Goal: Task Accomplishment & Management: Use online tool/utility

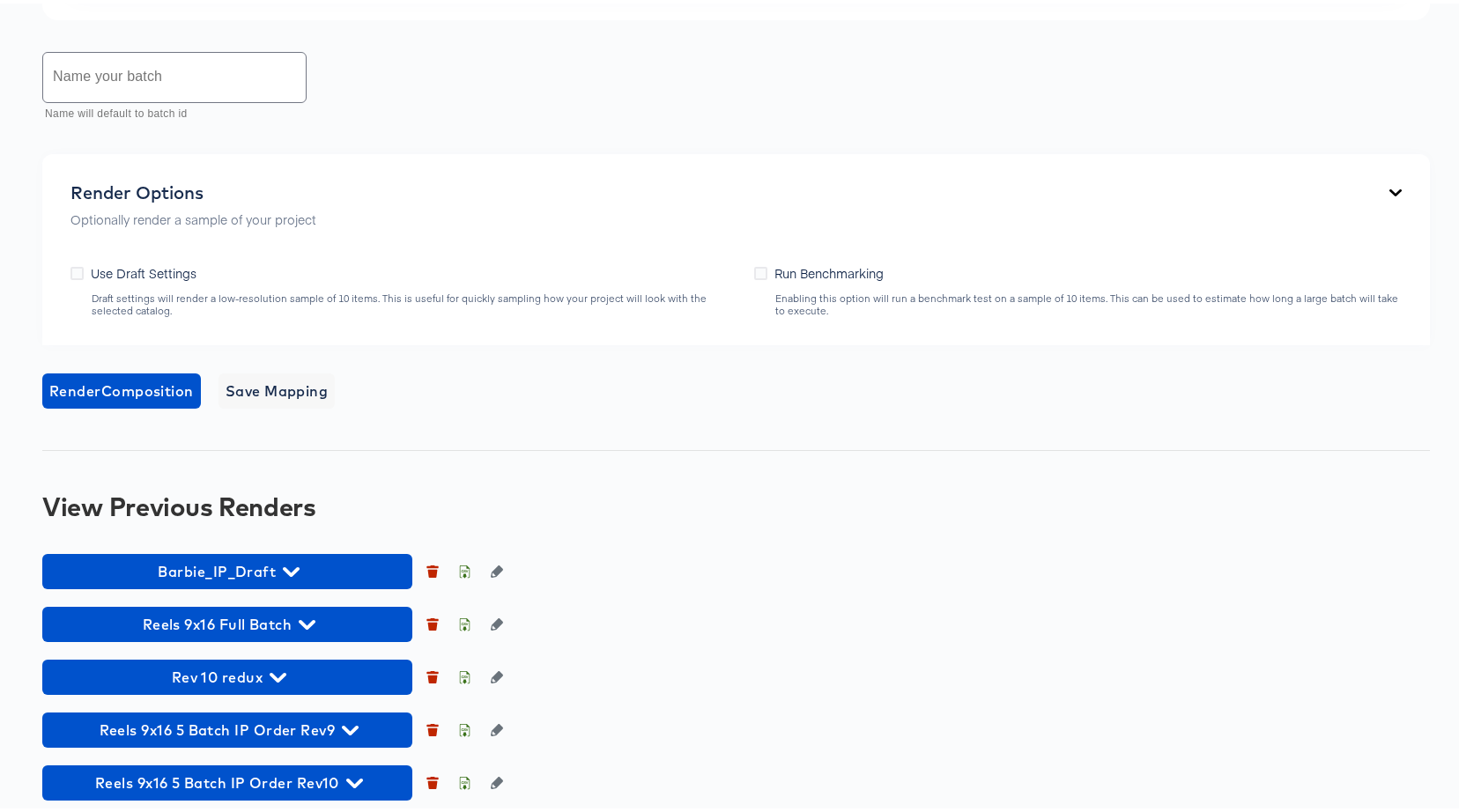
scroll to position [1366, 0]
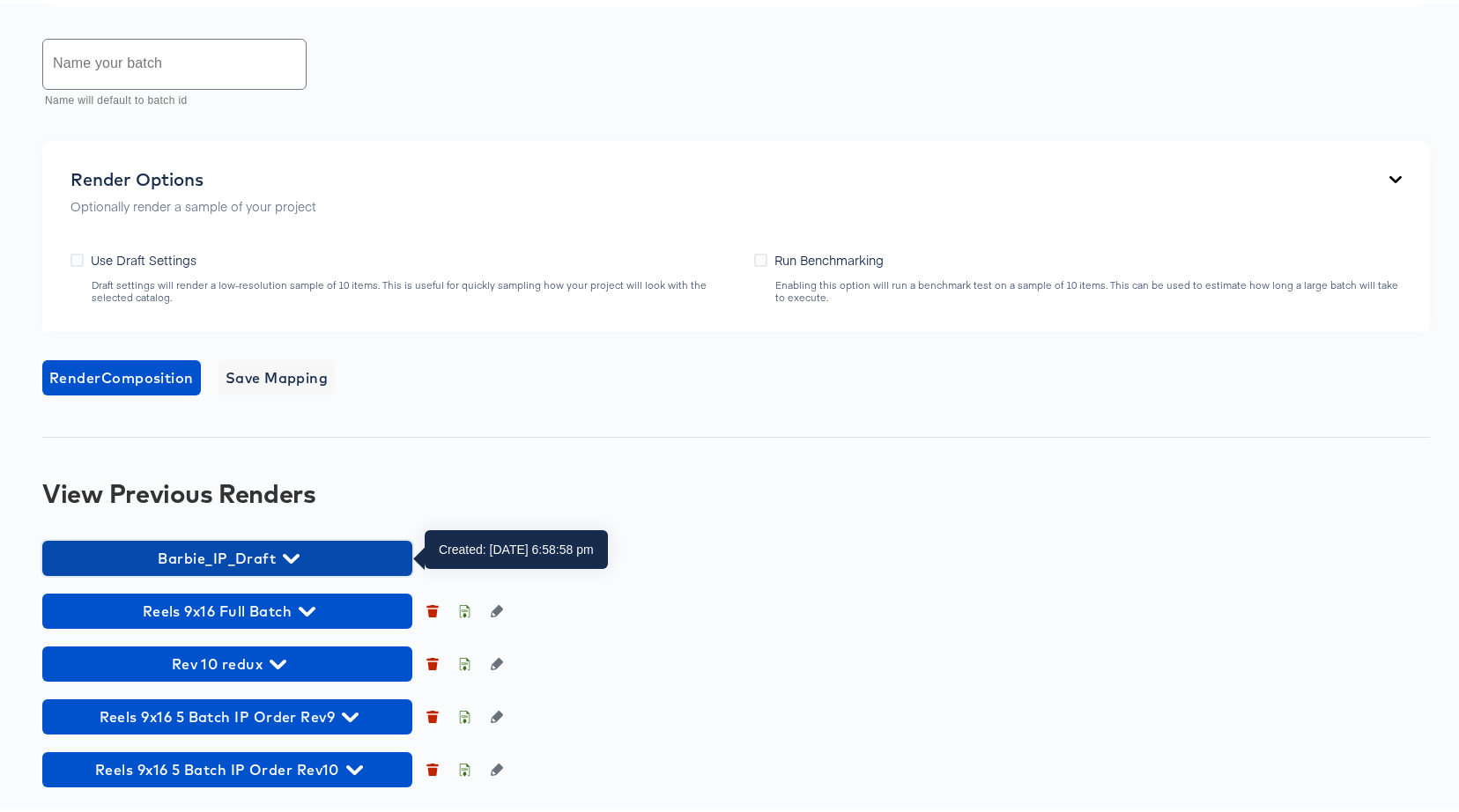
click at [258, 547] on span "Barbie_IP_Draft" at bounding box center [227, 554] width 352 height 25
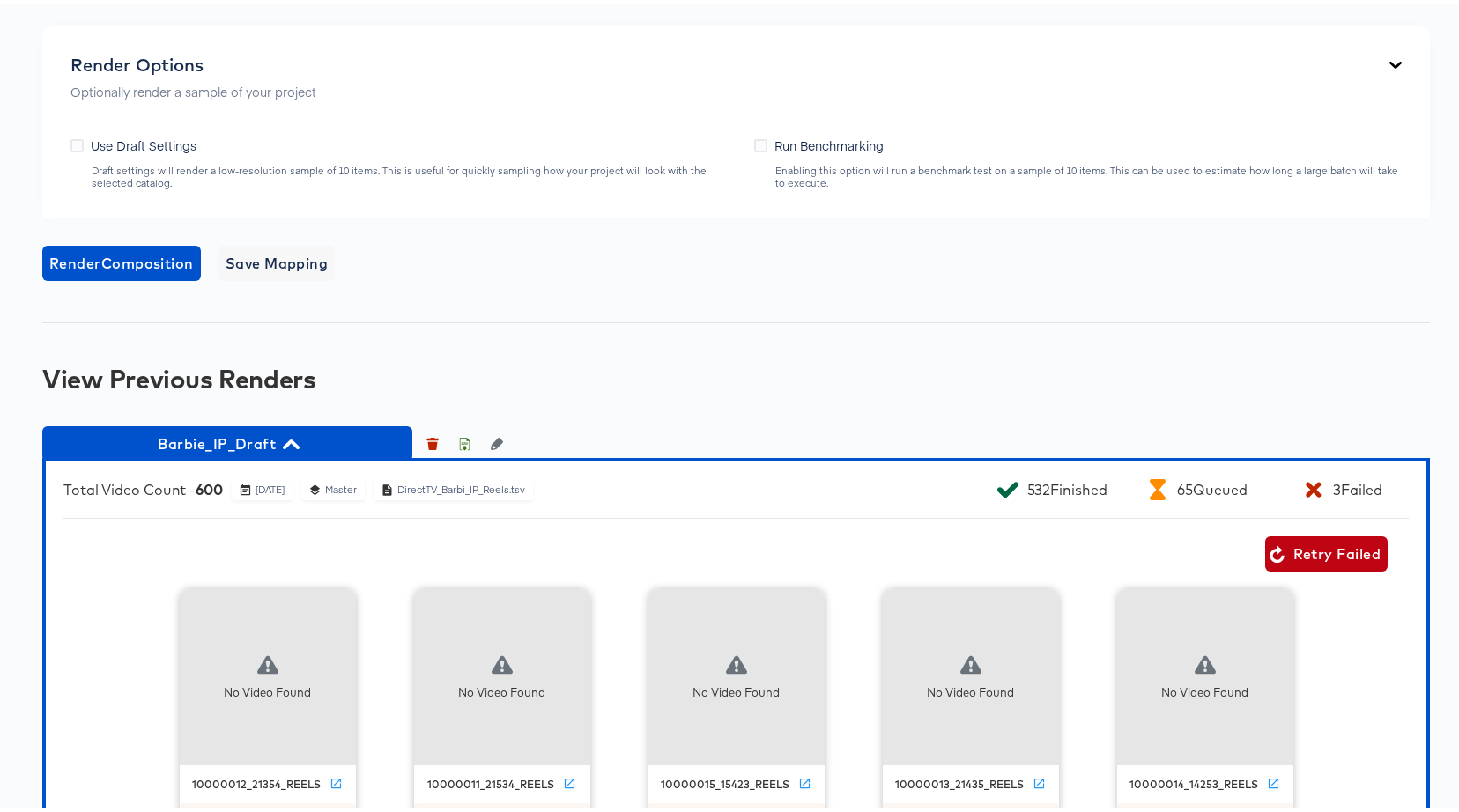
scroll to position [1890, 0]
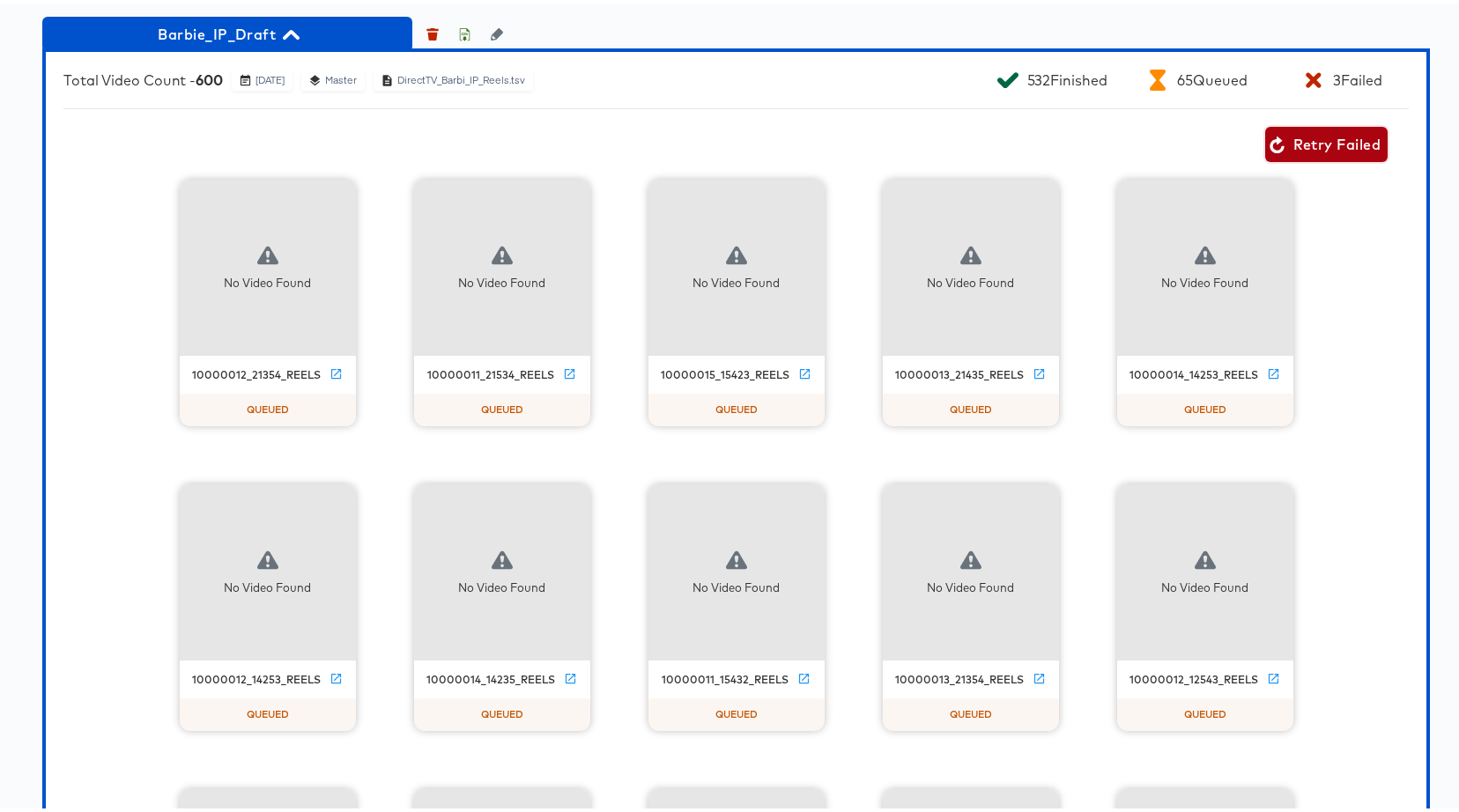
click at [1333, 147] on span "Retry Failed" at bounding box center [1325, 141] width 108 height 25
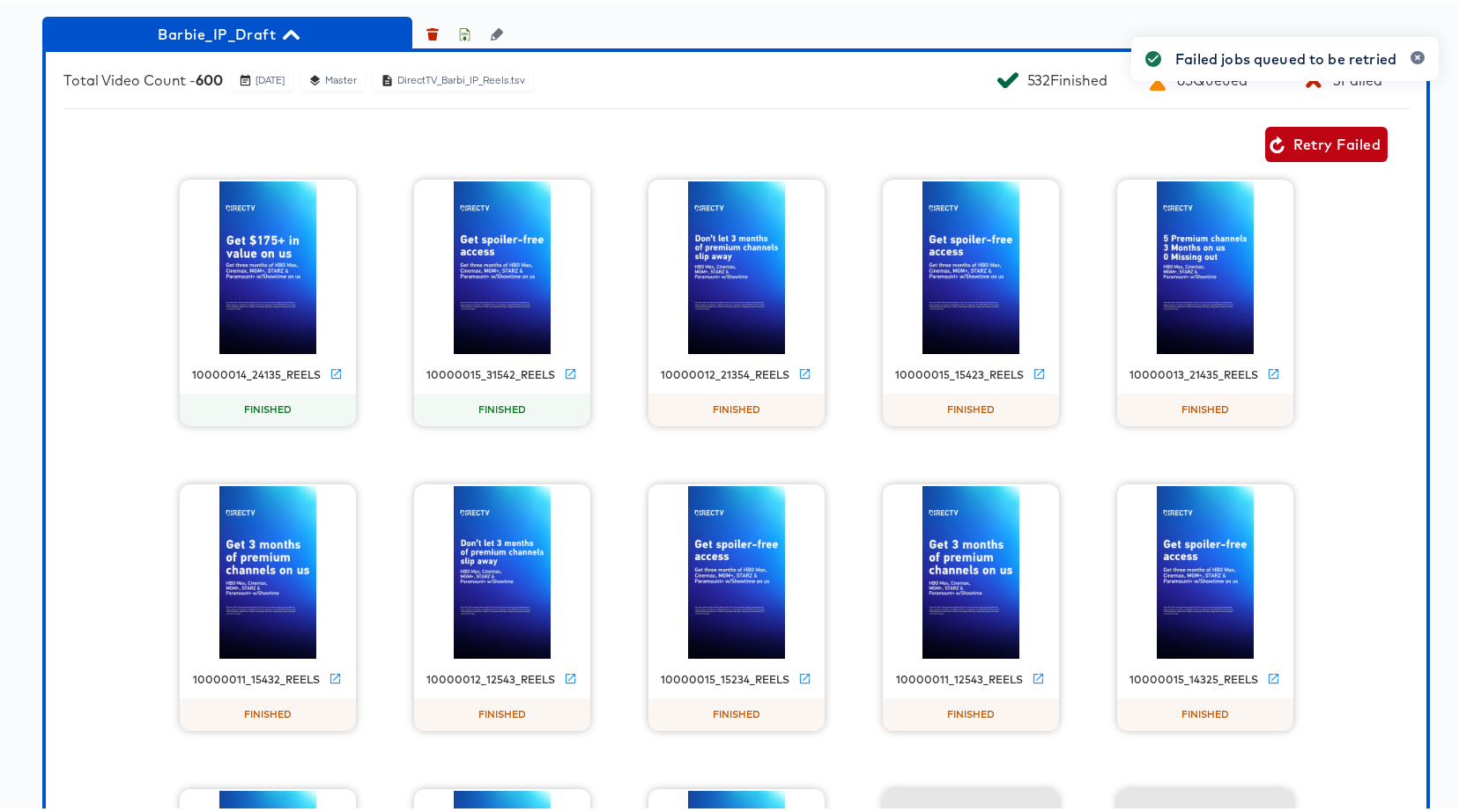
click at [1414, 57] on icon "button" at bounding box center [1417, 53] width 7 height 10
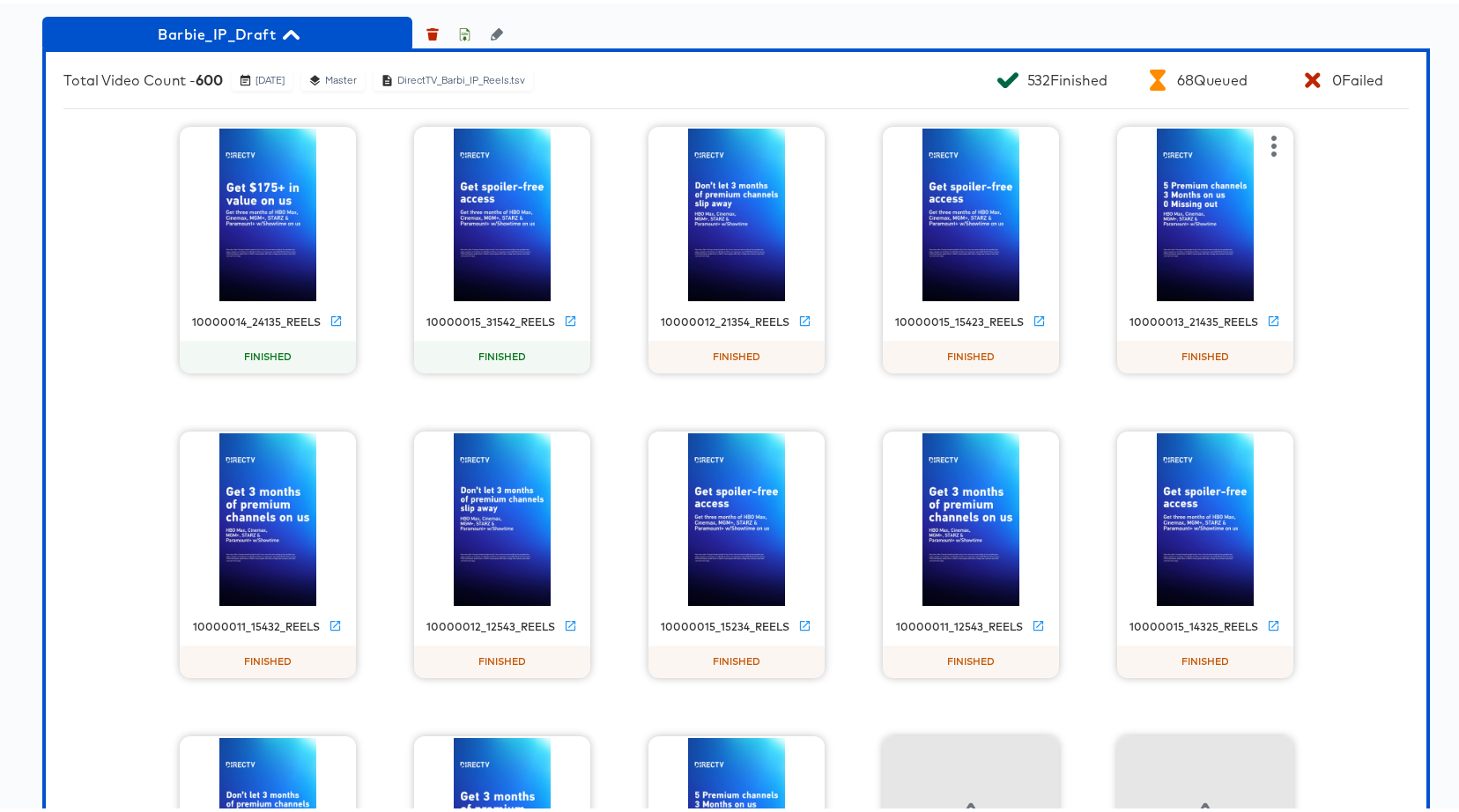
scroll to position [2178, 0]
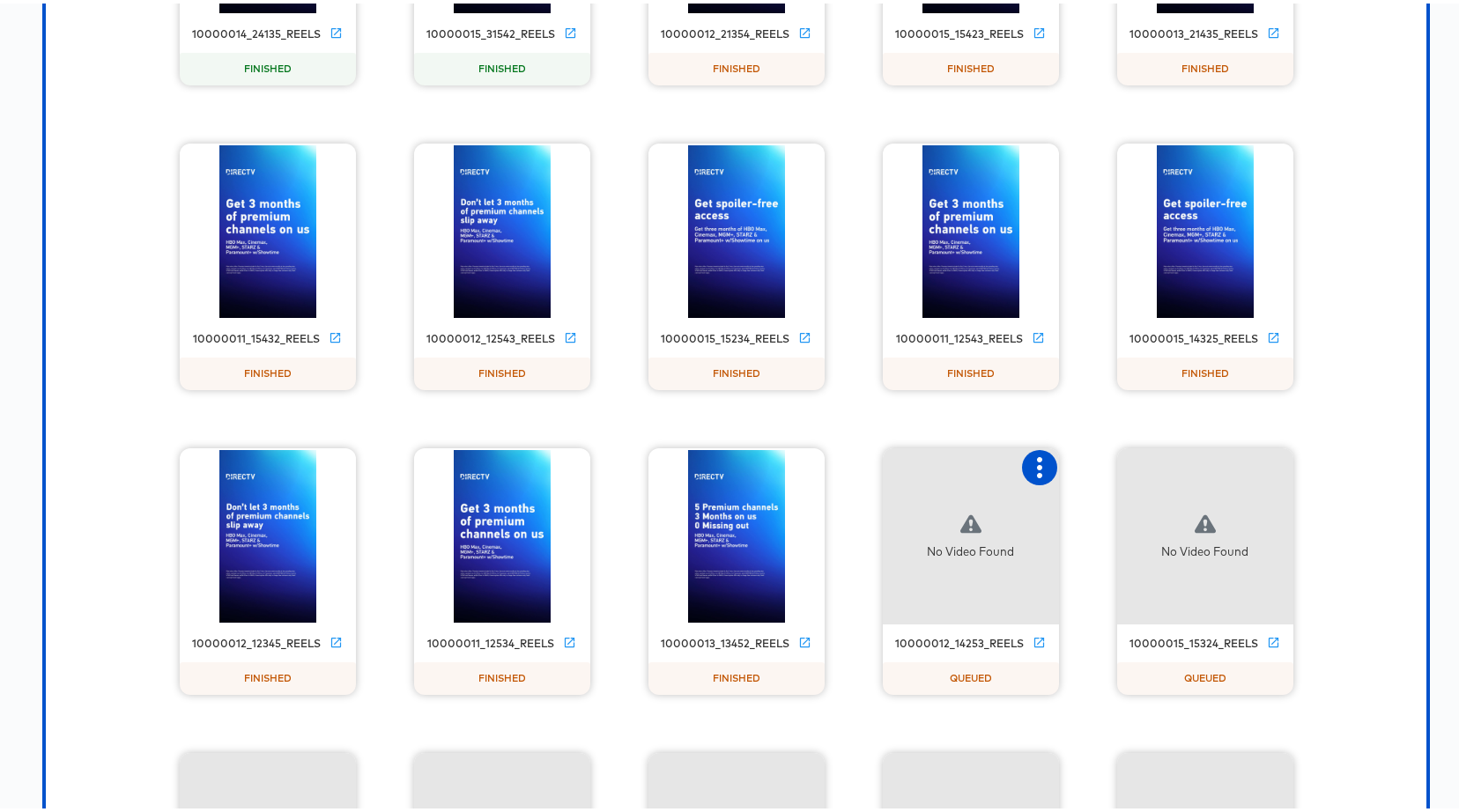
click at [1037, 463] on icon "button" at bounding box center [1040, 464] width 5 height 21
click at [1087, 464] on div "Set as failed" at bounding box center [1111, 463] width 75 height 14
click at [1271, 464] on icon "button" at bounding box center [1274, 464] width 5 height 21
click at [1308, 462] on div "Set as failed" at bounding box center [1346, 463] width 75 height 14
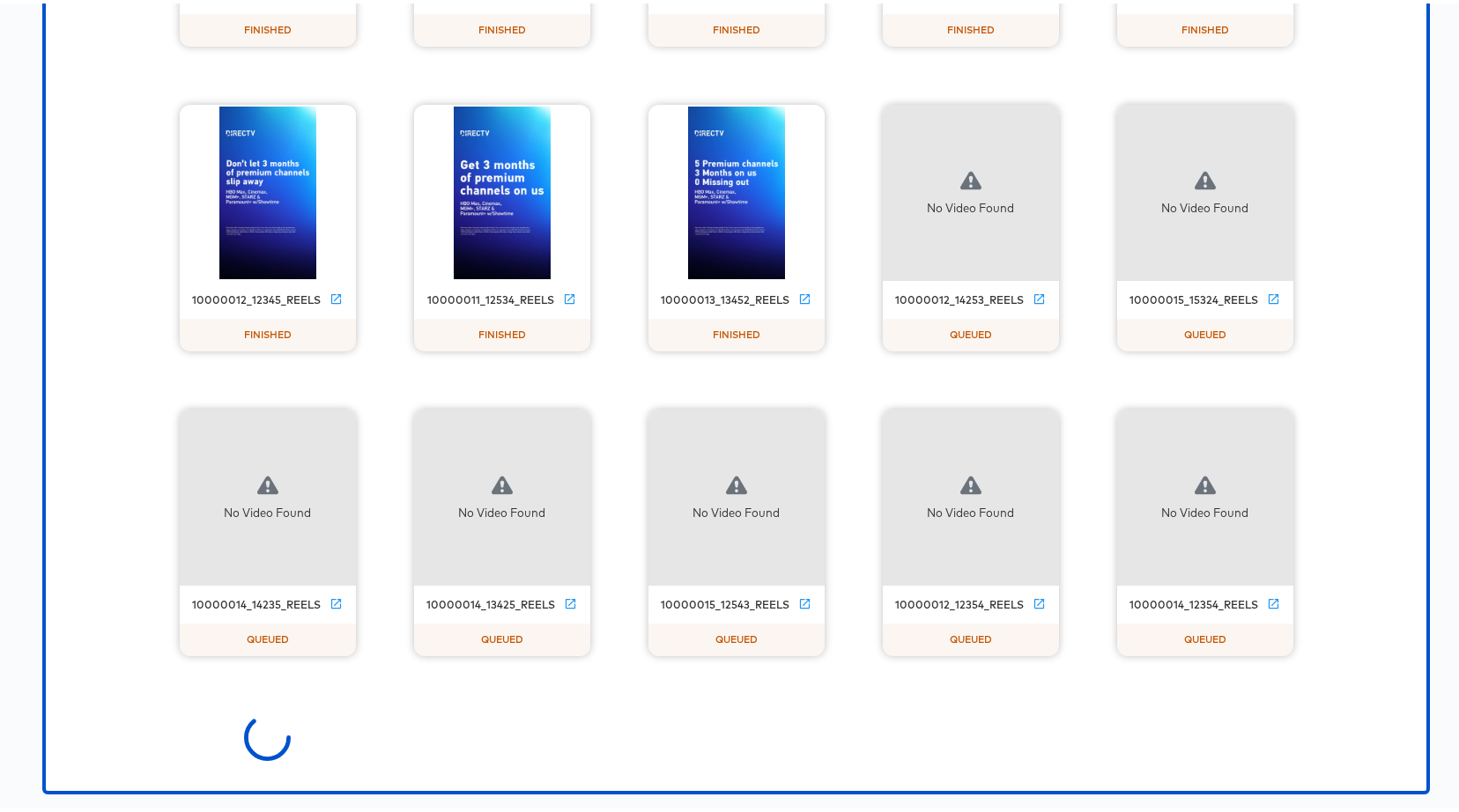
scroll to position [2540, 0]
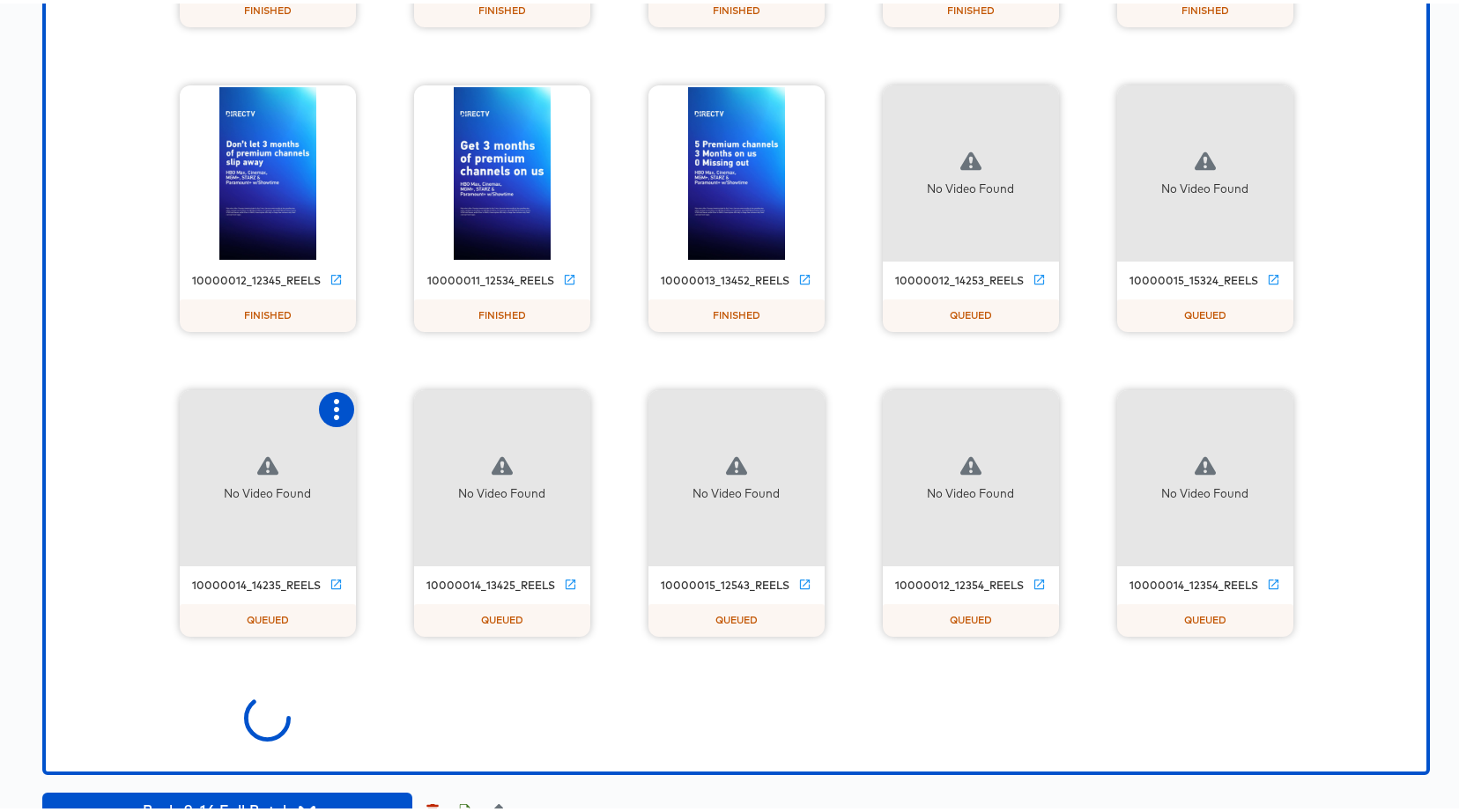
click at [334, 401] on icon "button" at bounding box center [336, 406] width 21 height 21
click at [400, 402] on div "Set as failed" at bounding box center [408, 404] width 75 height 14
click at [565, 403] on icon "button" at bounding box center [571, 406] width 21 height 21
click at [682, 401] on div "Set as failed" at bounding box center [658, 405] width 132 height 36
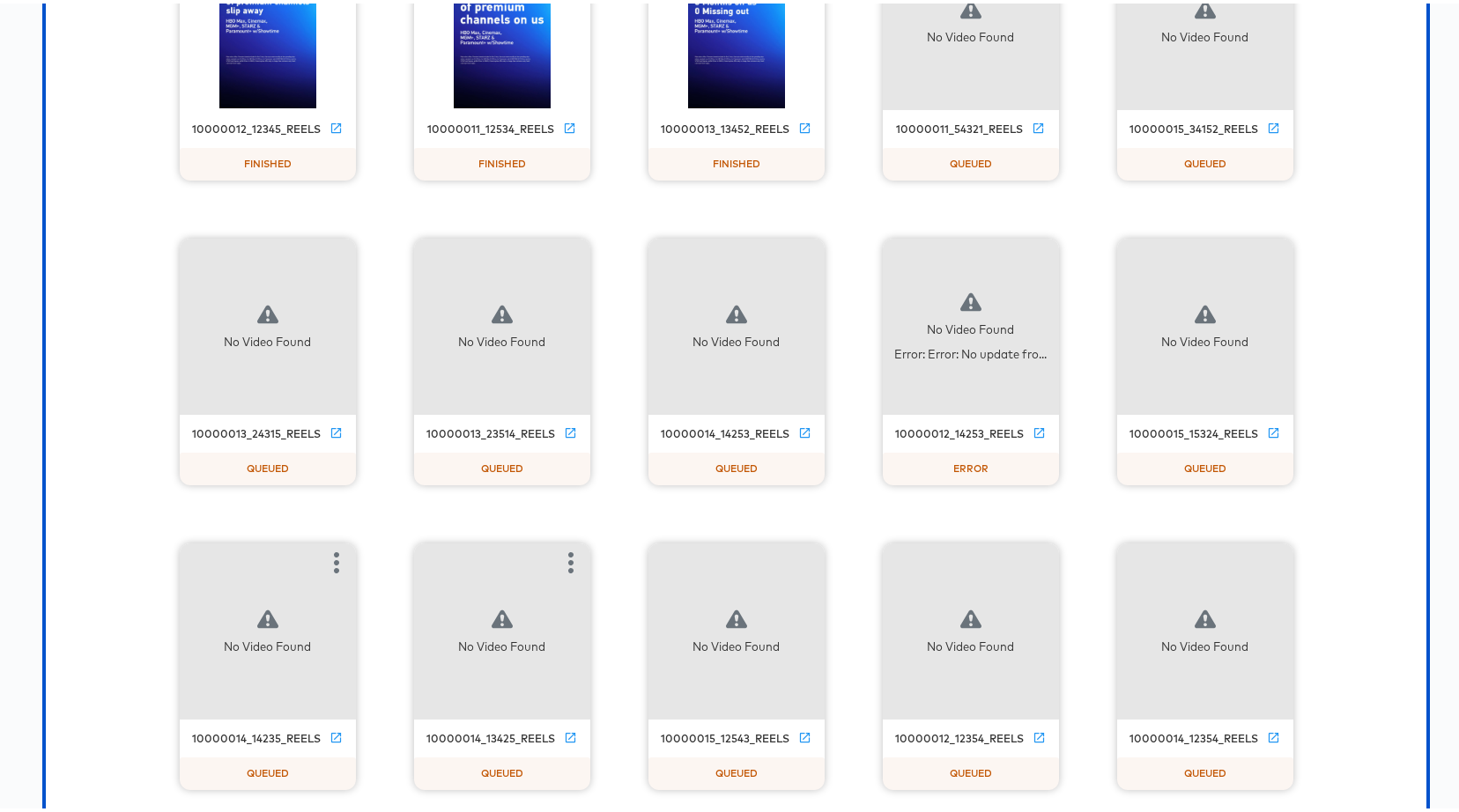
scroll to position [3736, 0]
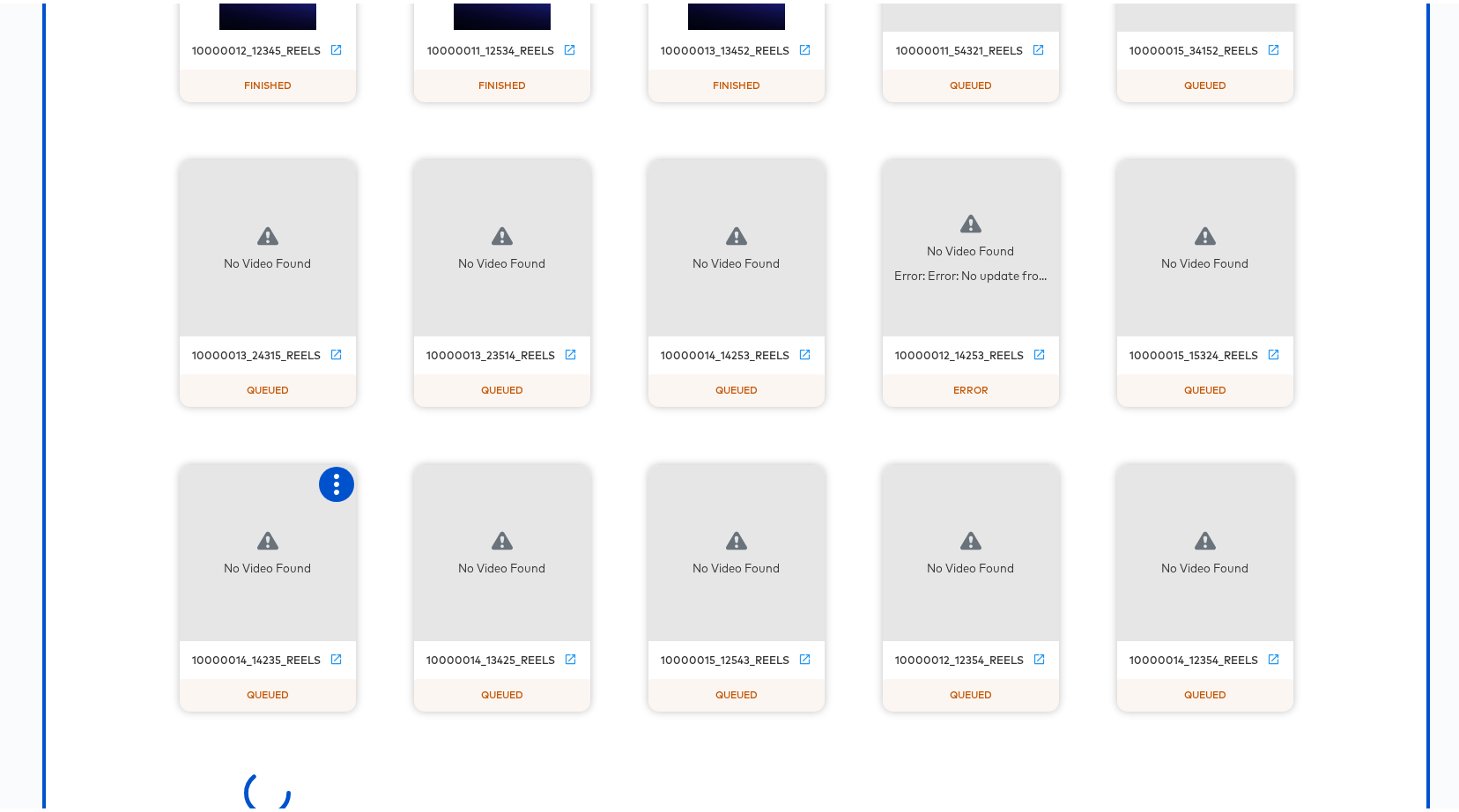
click at [335, 479] on icon "button" at bounding box center [336, 480] width 21 height 21
click at [394, 480] on div "Set as failed" at bounding box center [408, 479] width 75 height 14
click at [569, 477] on icon "button" at bounding box center [571, 480] width 21 height 21
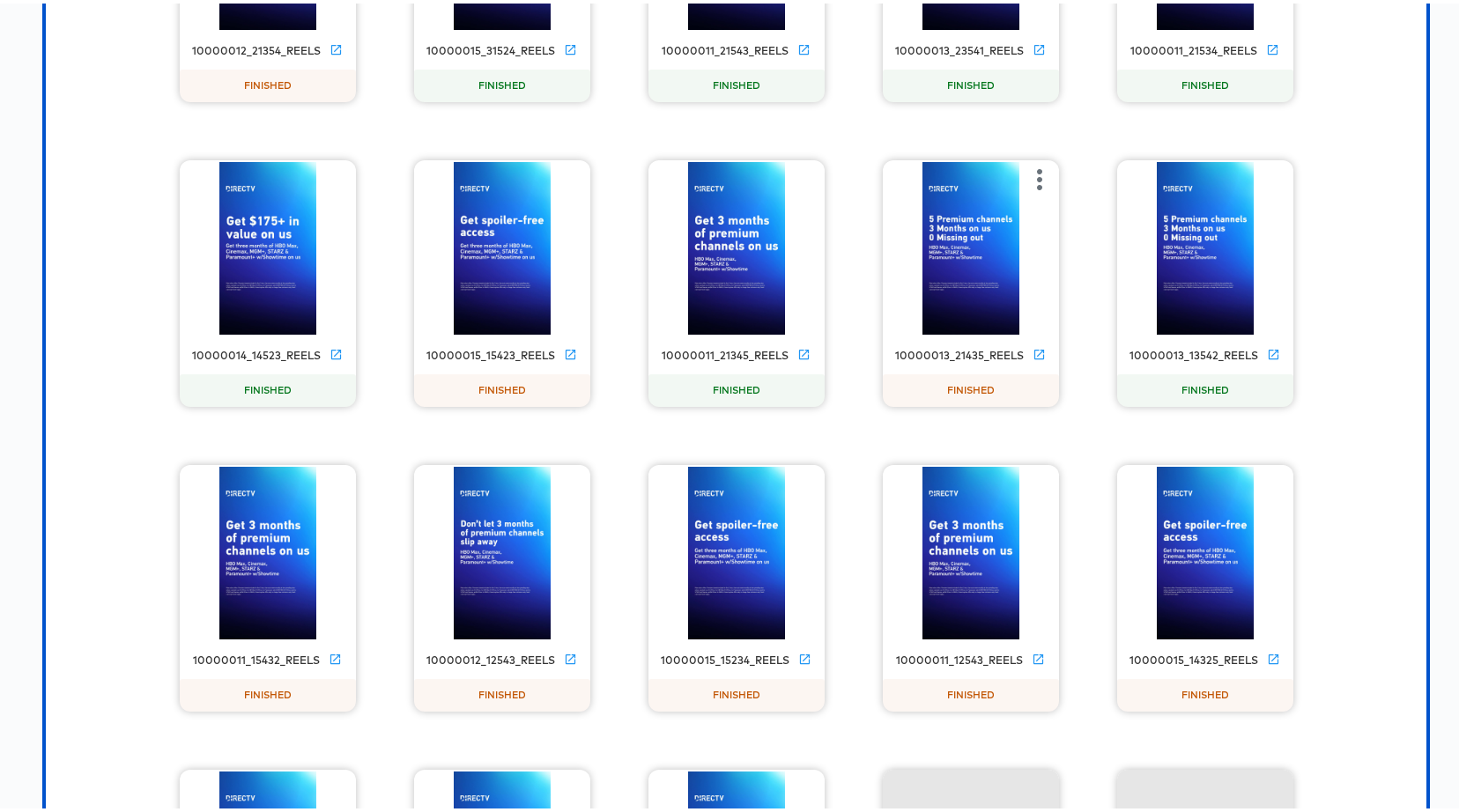
scroll to position [4651, 0]
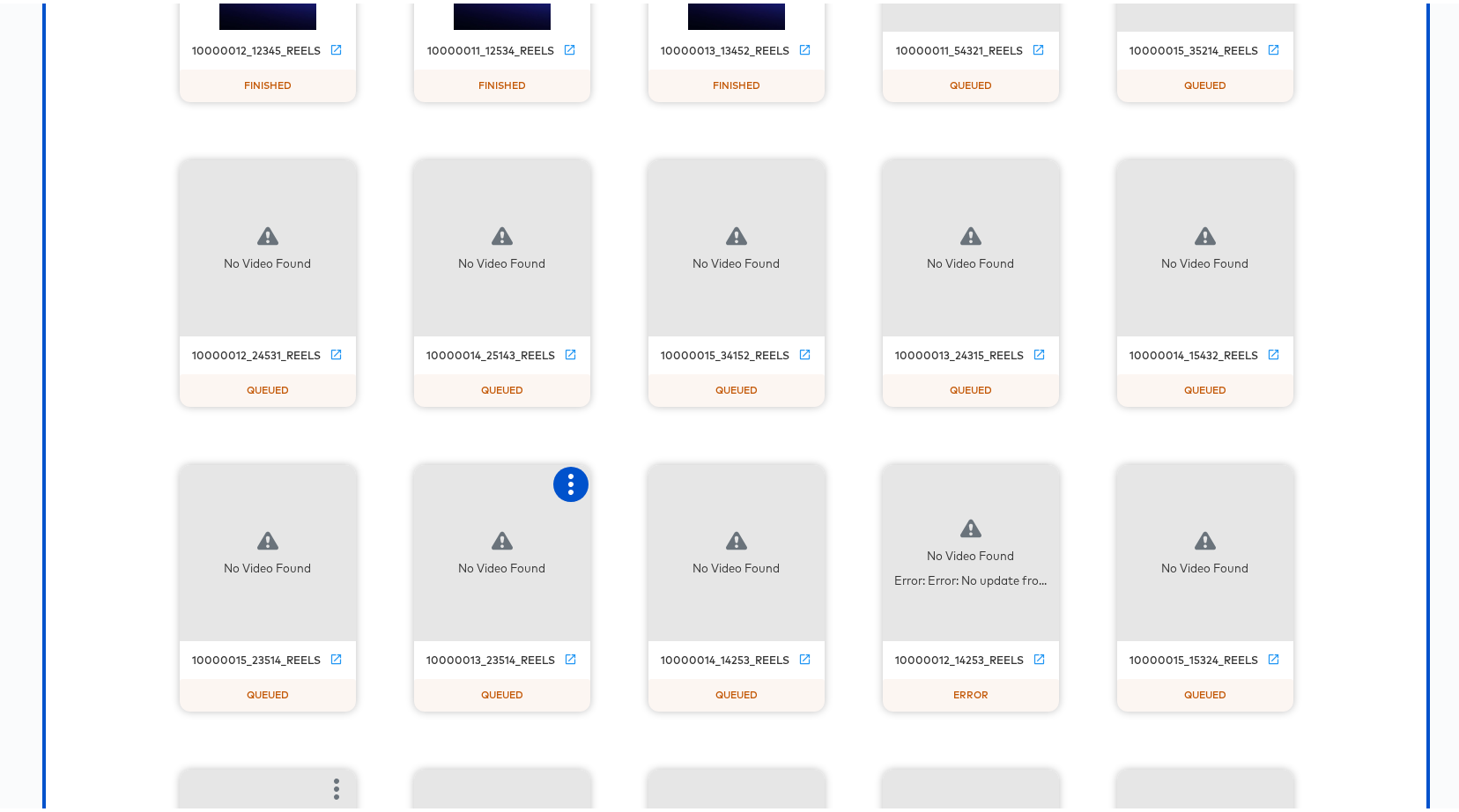
click at [571, 474] on icon "button" at bounding box center [571, 480] width 21 height 21
click at [628, 476] on div "Set as failed" at bounding box center [643, 479] width 75 height 14
click at [795, 486] on icon "button" at bounding box center [805, 480] width 21 height 21
click at [855, 481] on div "Set as failed" at bounding box center [877, 479] width 75 height 14
click at [1037, 472] on icon "button" at bounding box center [1040, 480] width 21 height 21
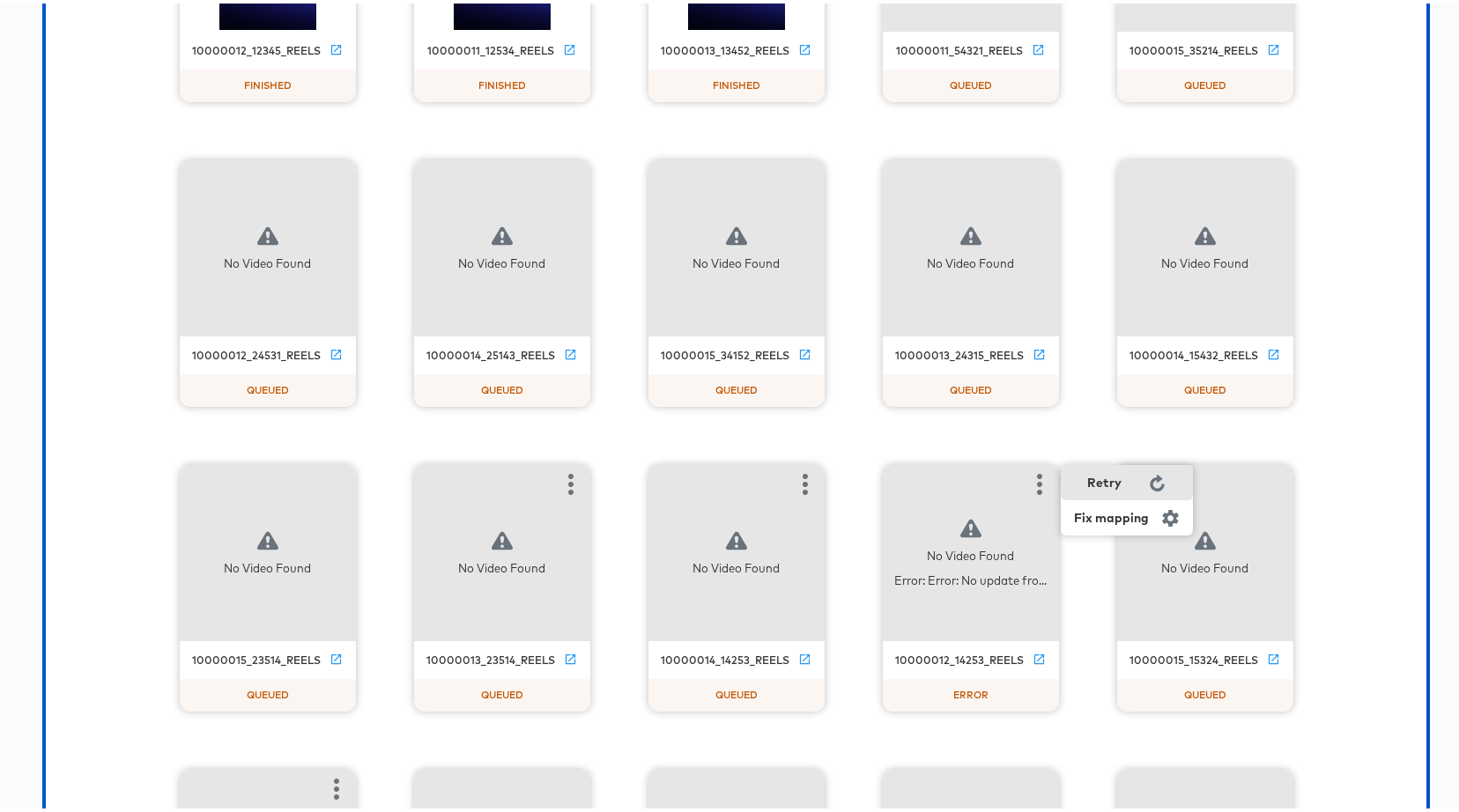
click at [1098, 474] on div "Retry" at bounding box center [1104, 479] width 35 height 14
click at [1271, 480] on icon "button" at bounding box center [1274, 480] width 5 height 21
click at [1308, 479] on div "Set as failed" at bounding box center [1346, 479] width 75 height 14
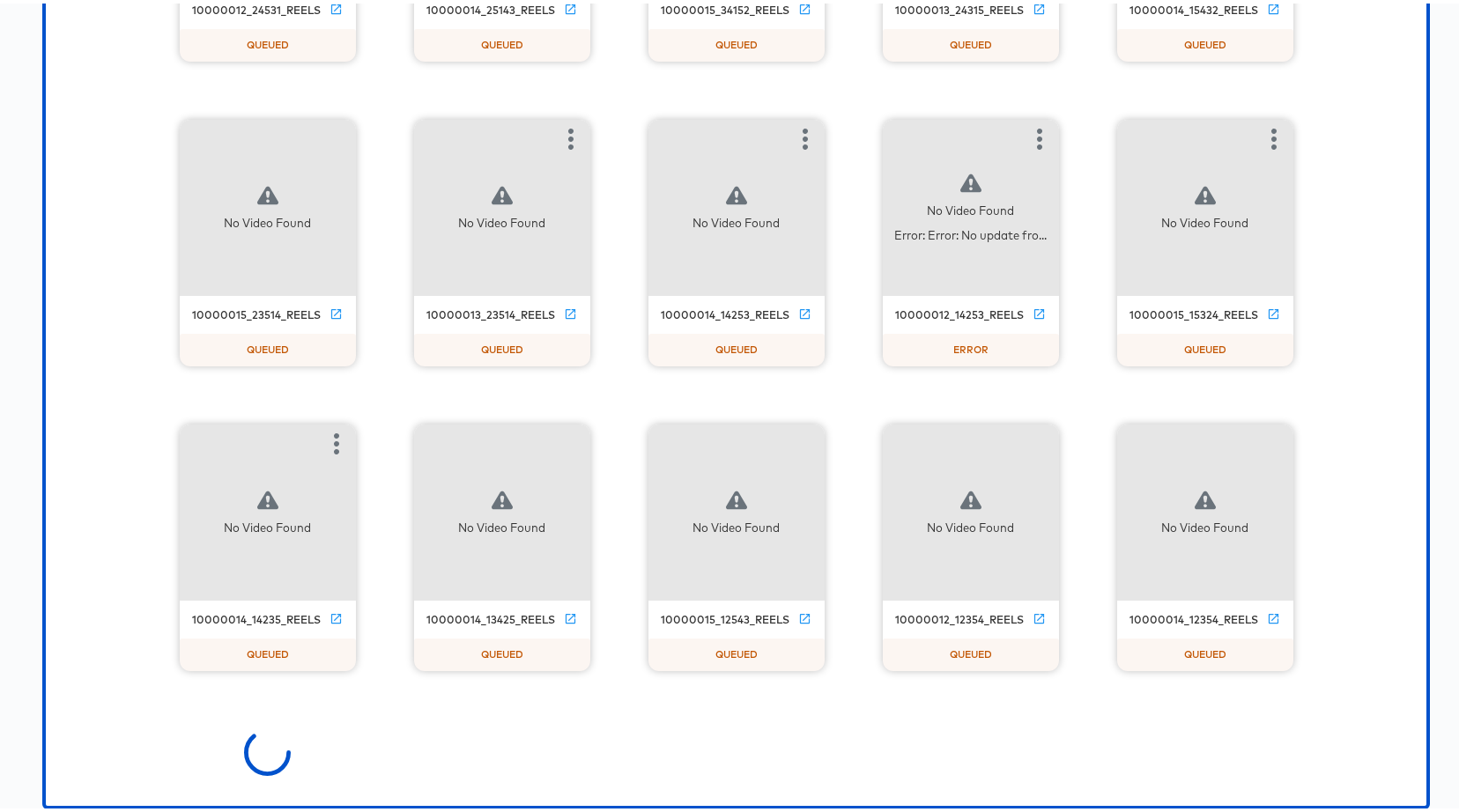
scroll to position [5098, 0]
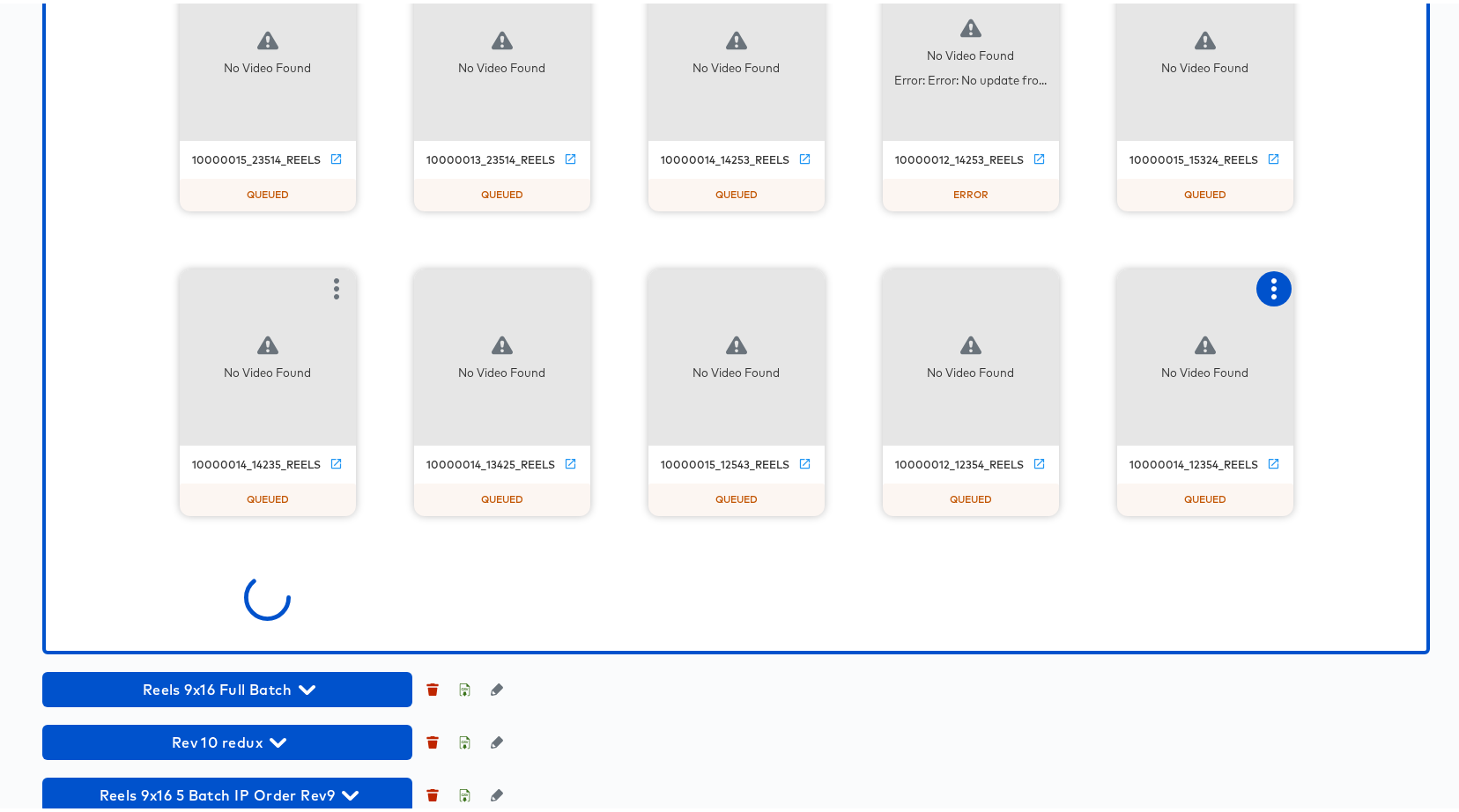
click at [1263, 280] on icon "button" at bounding box center [1274, 285] width 21 height 21
click at [1315, 286] on div "Set as failed" at bounding box center [1346, 283] width 75 height 14
click at [1037, 284] on icon "button" at bounding box center [1040, 285] width 5 height 21
click at [1083, 290] on div "Set as failed" at bounding box center [1111, 283] width 75 height 14
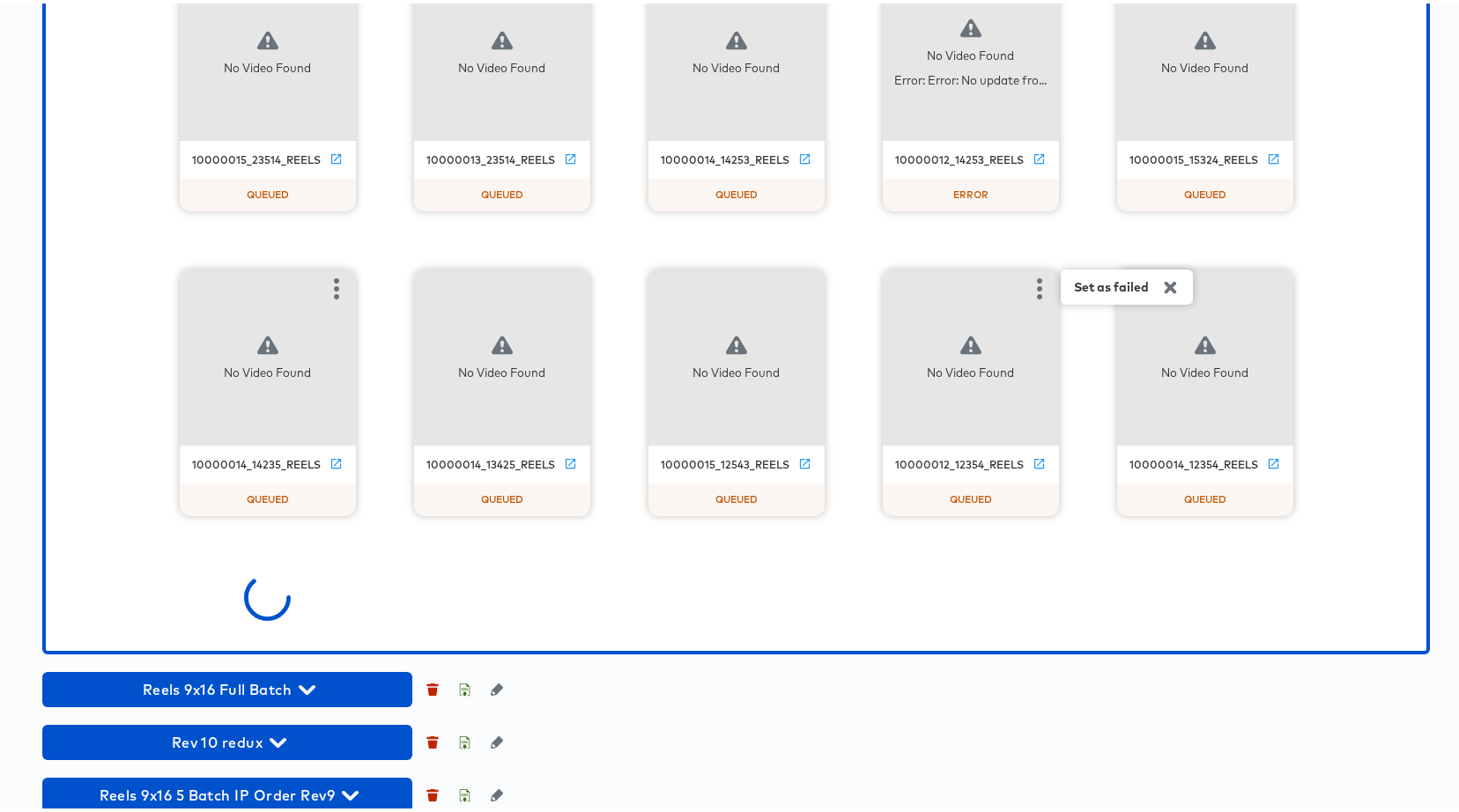
scroll to position [7534, 0]
click at [806, 290] on icon "button" at bounding box center [805, 285] width 21 height 21
click at [847, 287] on div "Set as failed" at bounding box center [877, 283] width 75 height 14
click at [568, 283] on icon "button" at bounding box center [571, 285] width 5 height 21
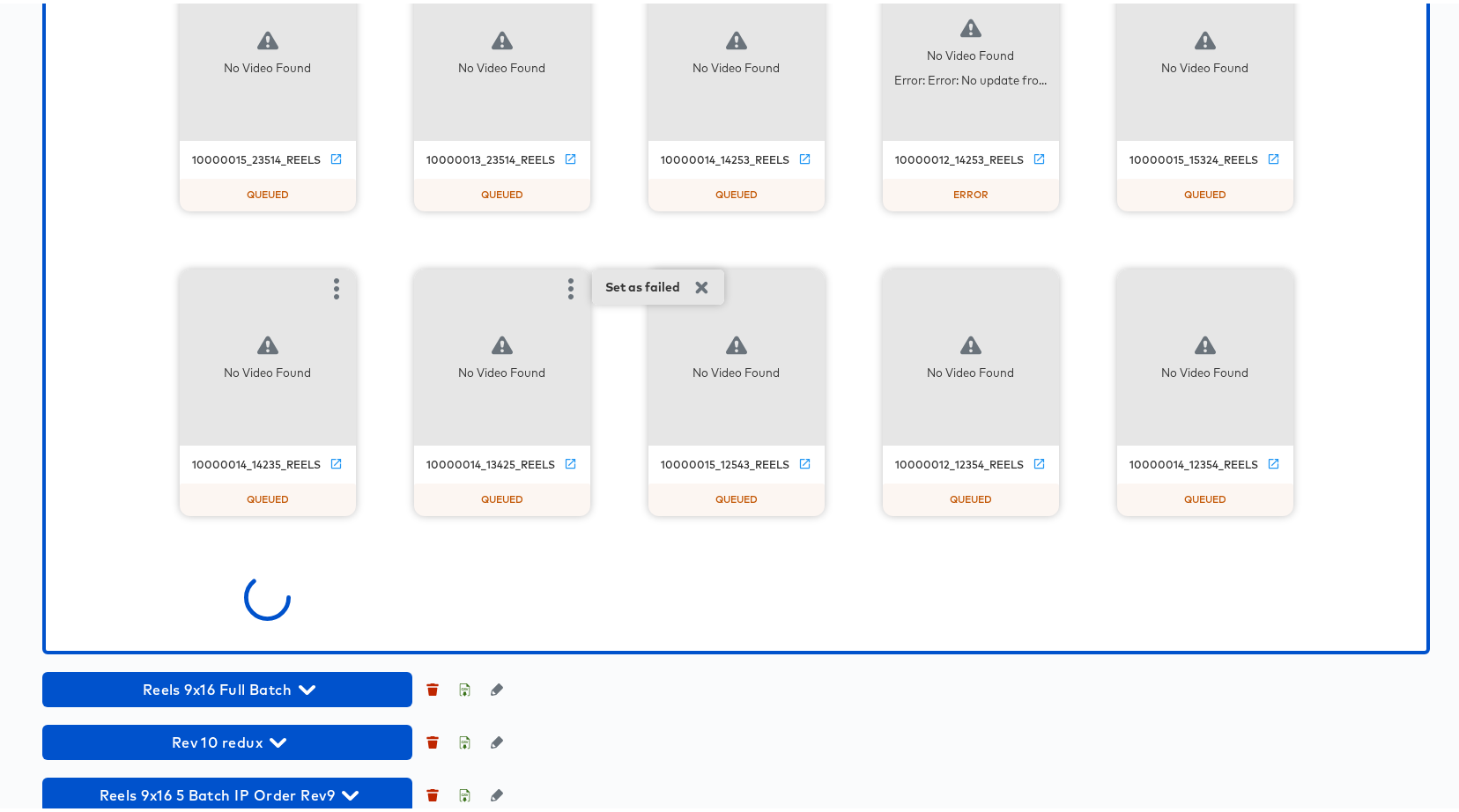
click at [653, 284] on div "Set as failed" at bounding box center [643, 283] width 75 height 14
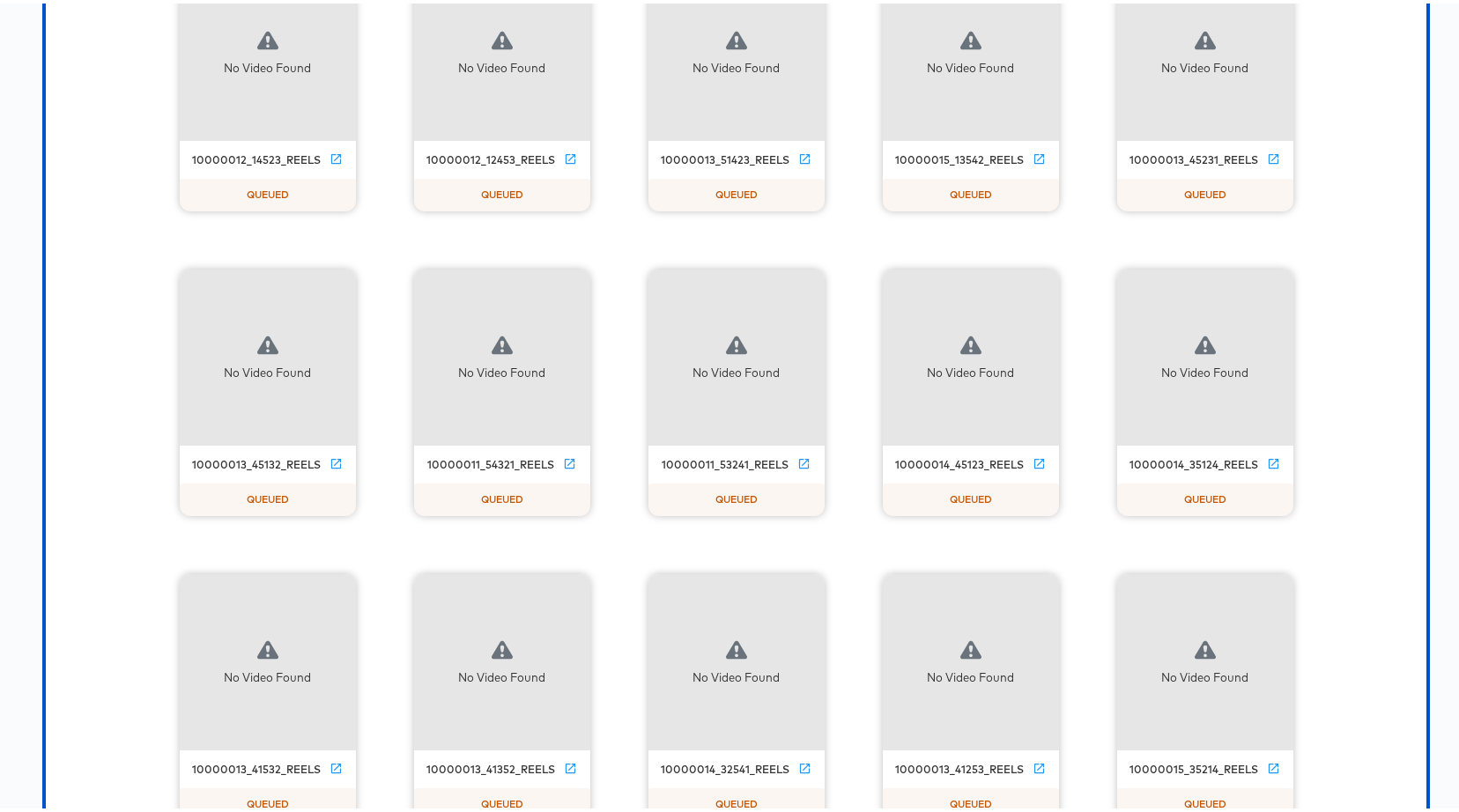
scroll to position [9972, 0]
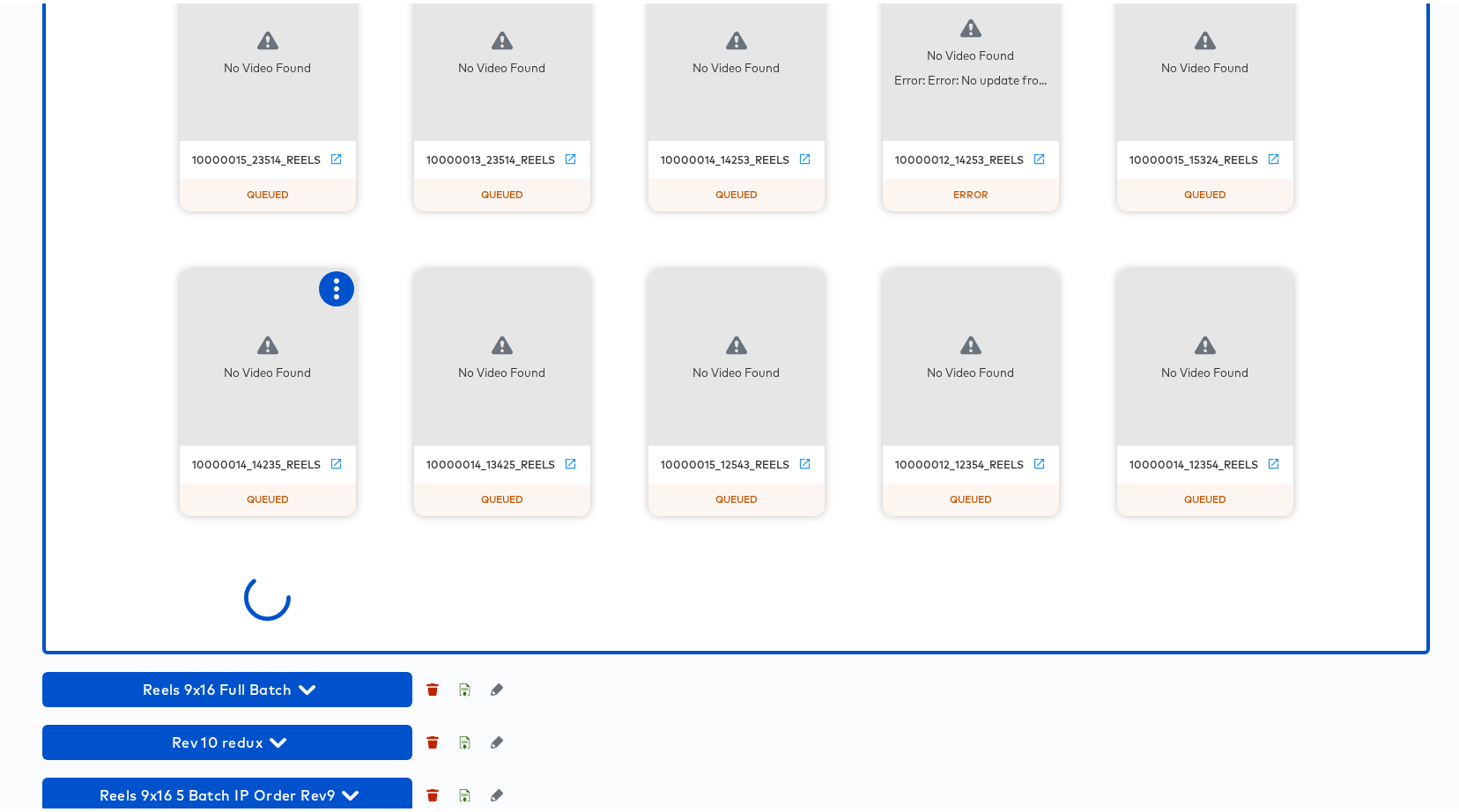
click at [326, 283] on icon "button" at bounding box center [336, 285] width 21 height 21
click at [397, 281] on div "Set as failed" at bounding box center [408, 283] width 75 height 14
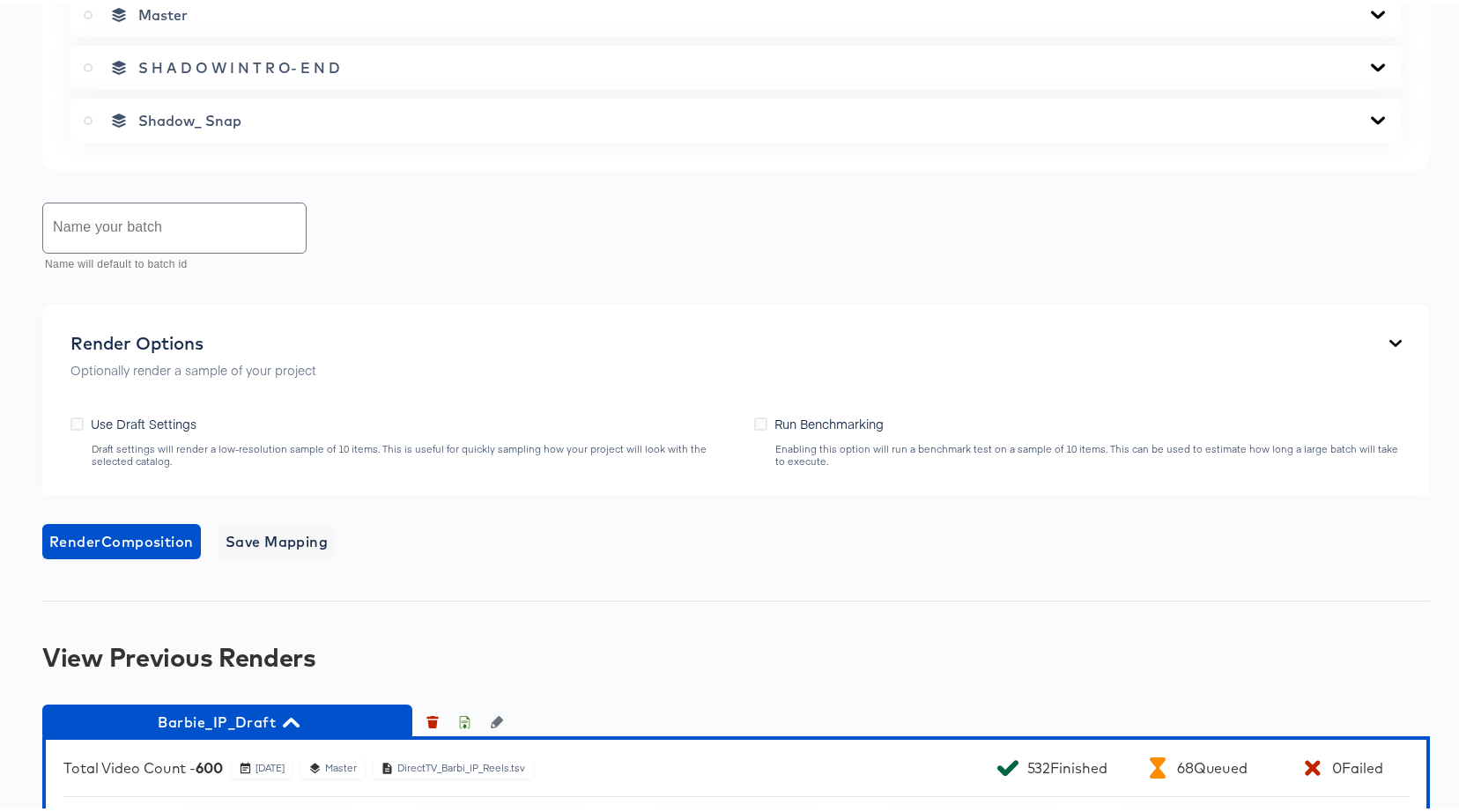
scroll to position [1672, 0]
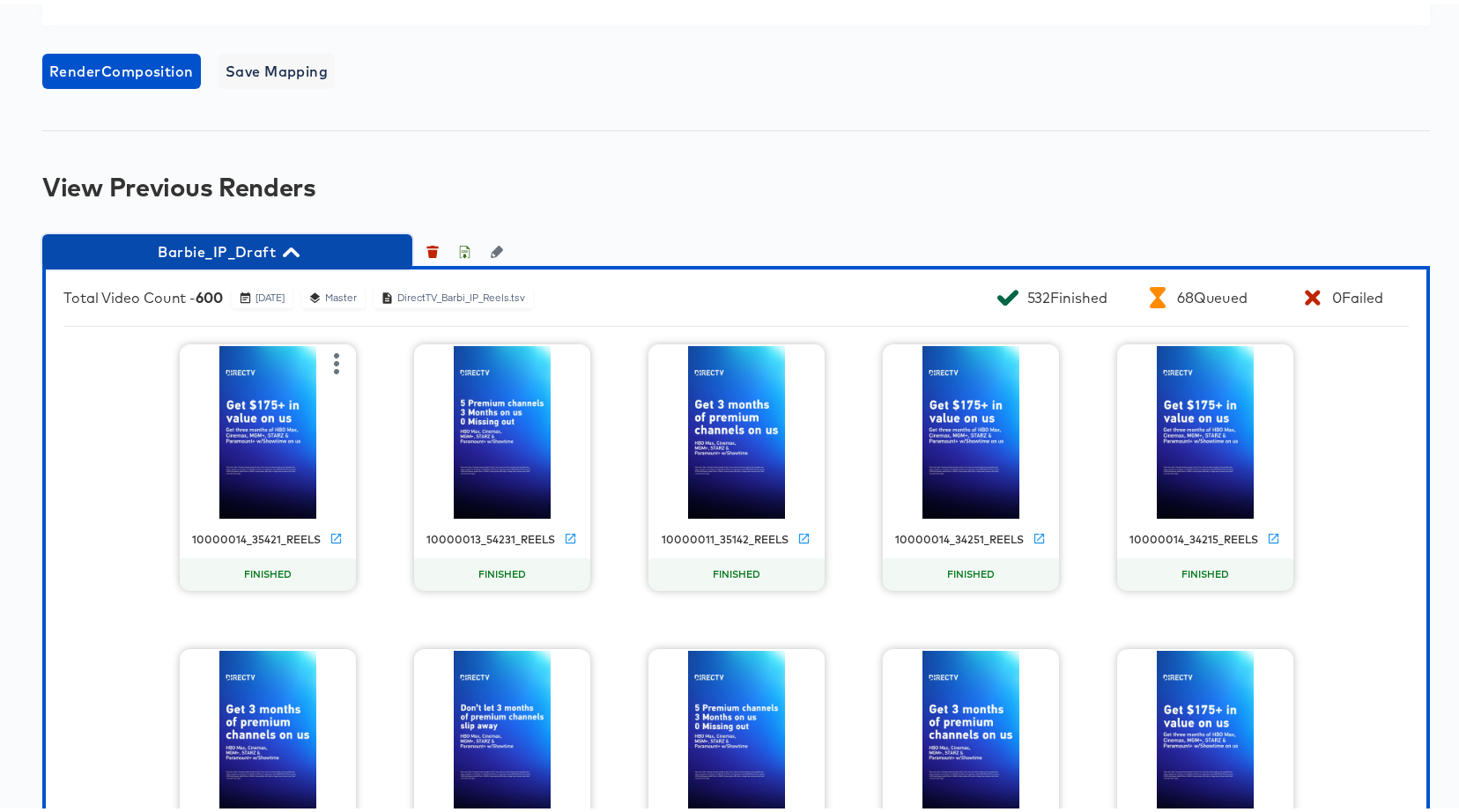
click at [249, 242] on span "Barbie_IP_Draft" at bounding box center [227, 249] width 352 height 25
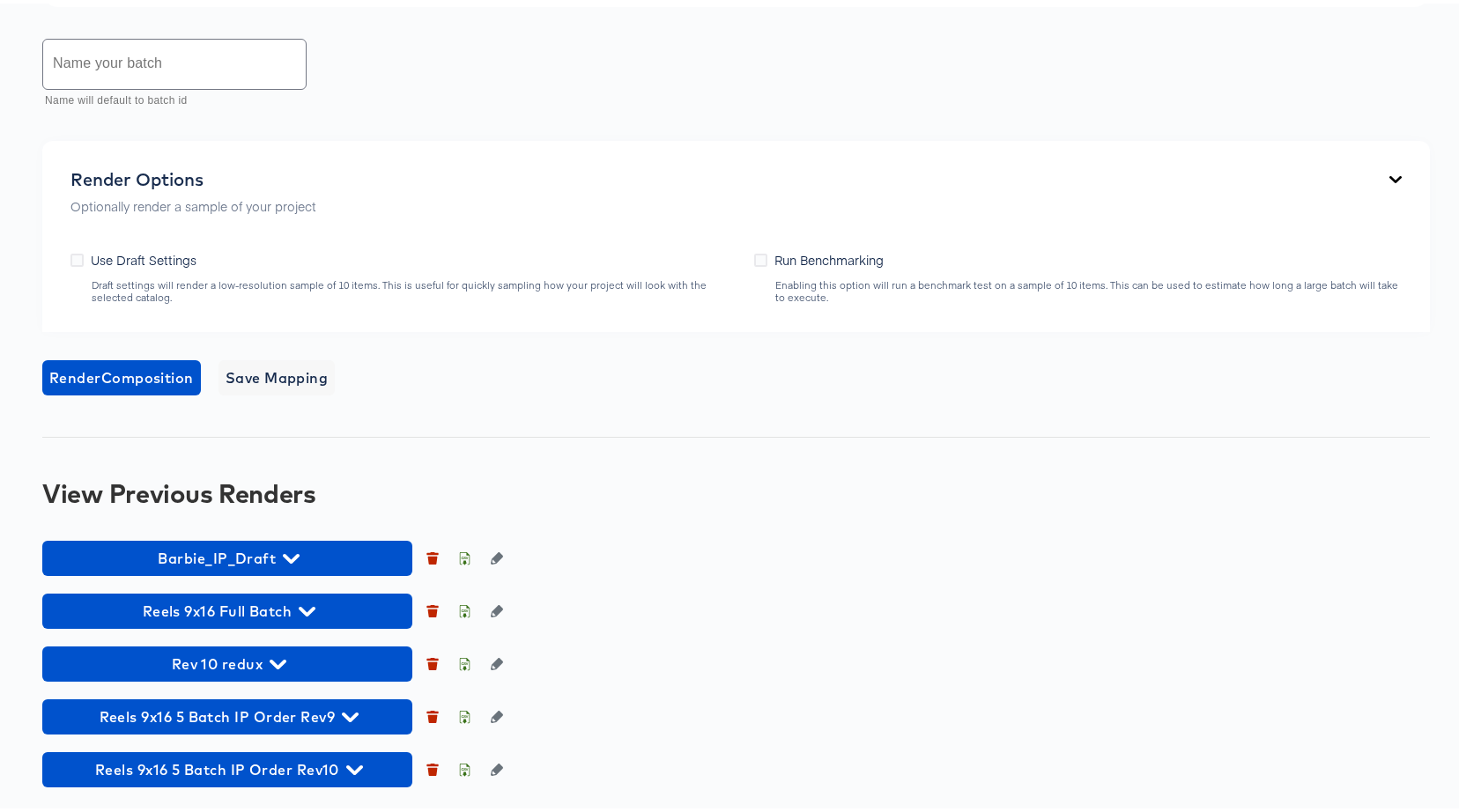
scroll to position [1366, 0]
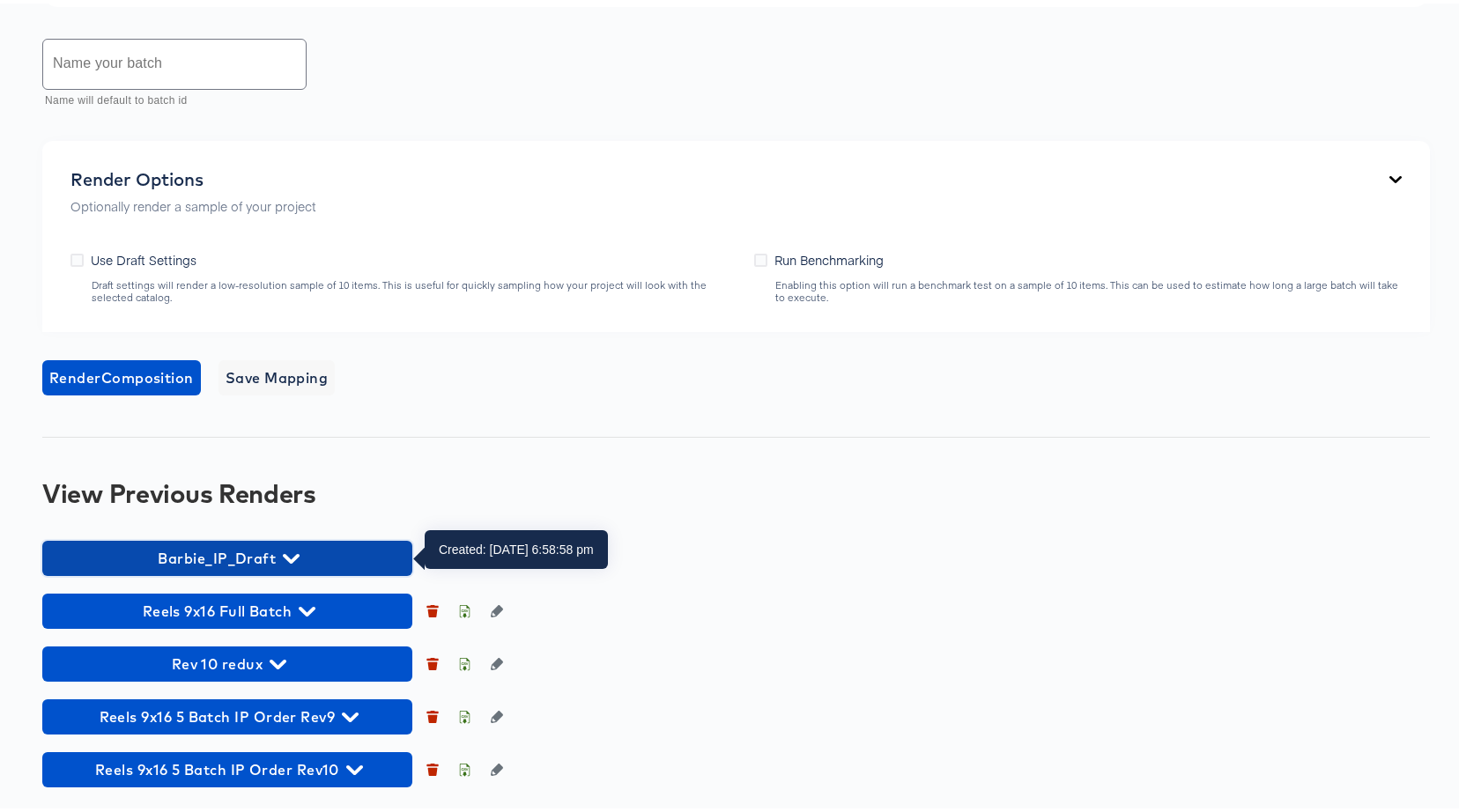
click at [286, 539] on button "Barbie_IP_Draft" at bounding box center [227, 555] width 370 height 36
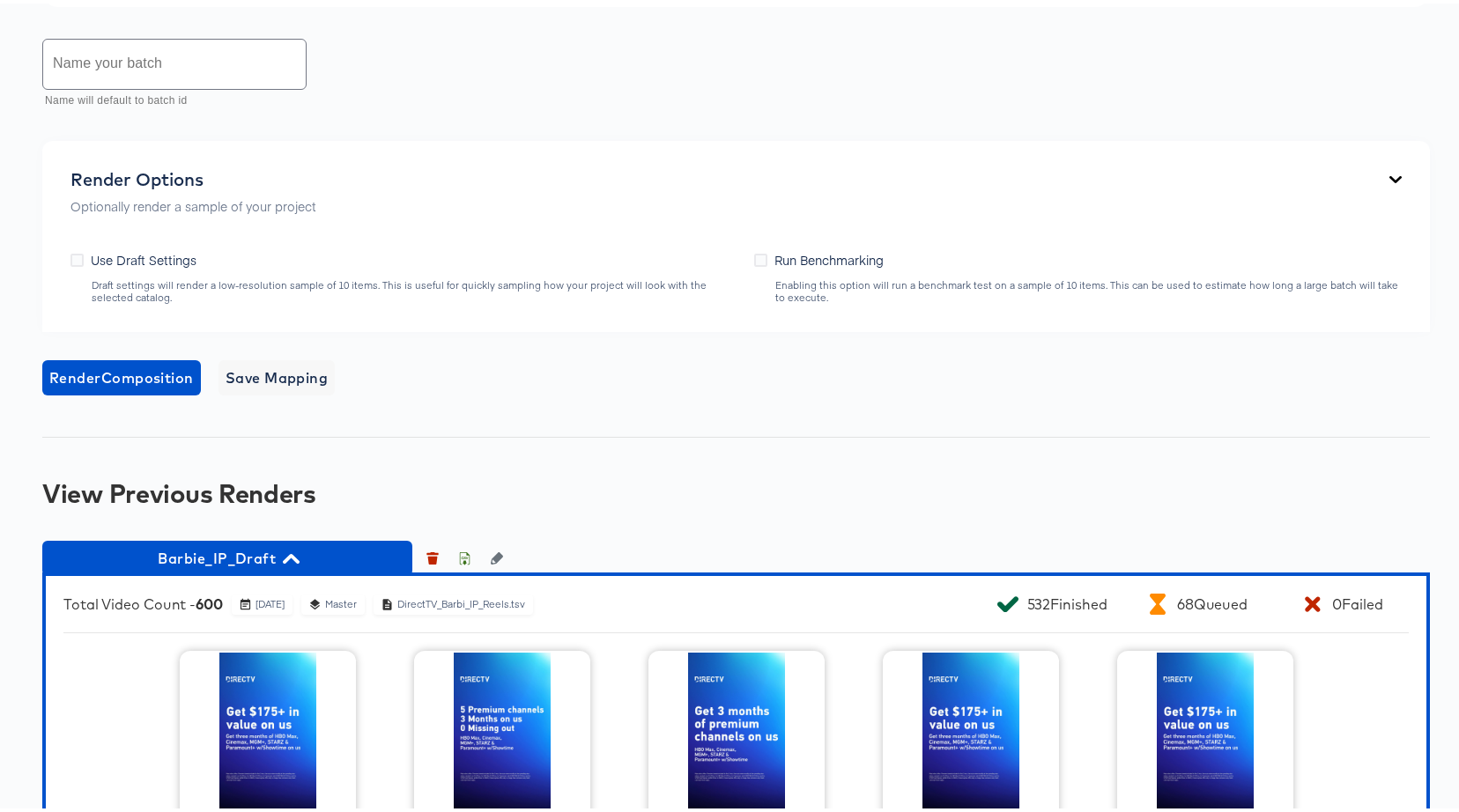
click at [1150, 374] on div "Render Composition Save Mapping" at bounding box center [736, 374] width 1388 height 36
click at [237, 552] on span "Barbie_IP_Draft" at bounding box center [227, 554] width 352 height 25
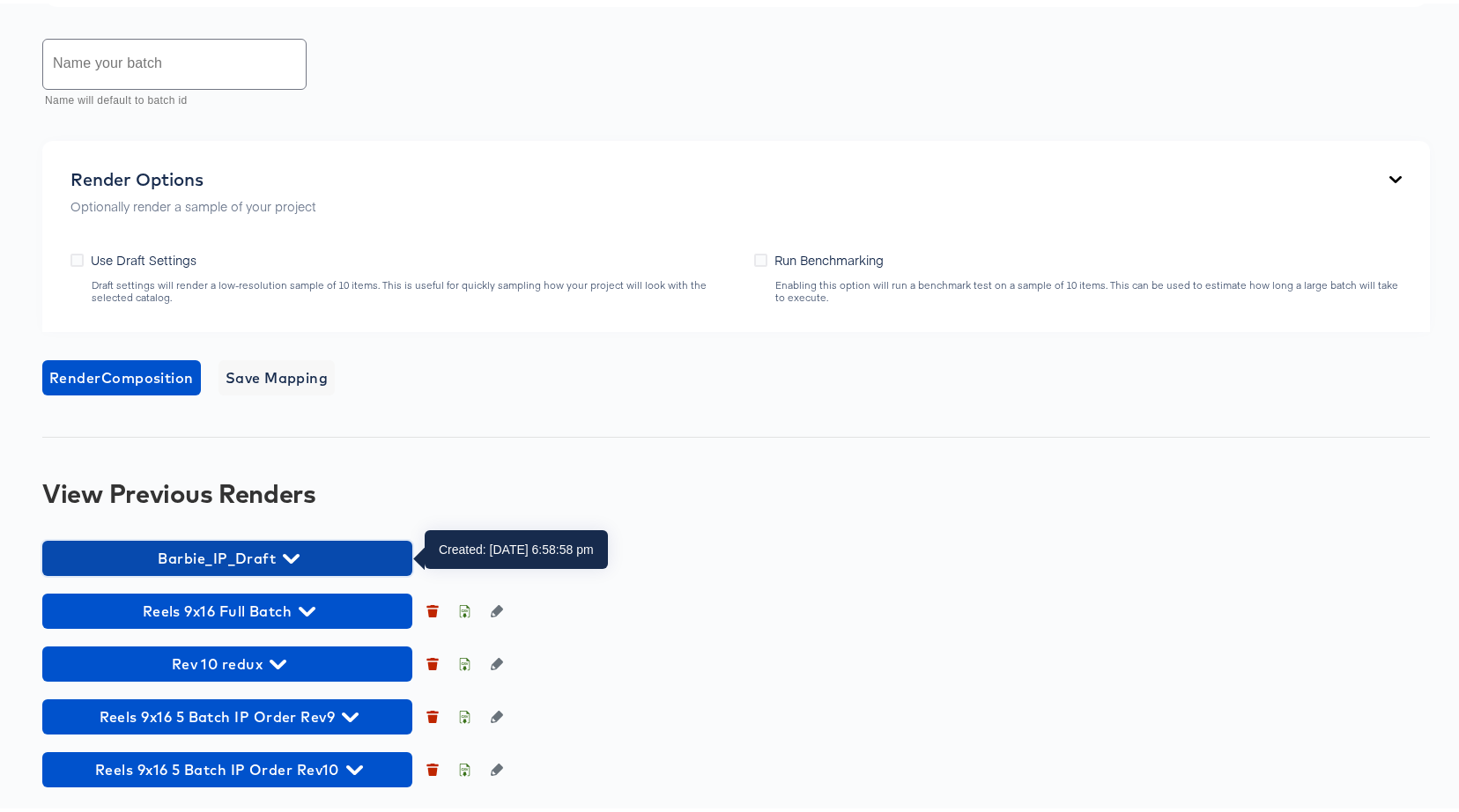
click at [238, 552] on span "Barbie_IP_Draft" at bounding box center [227, 554] width 352 height 25
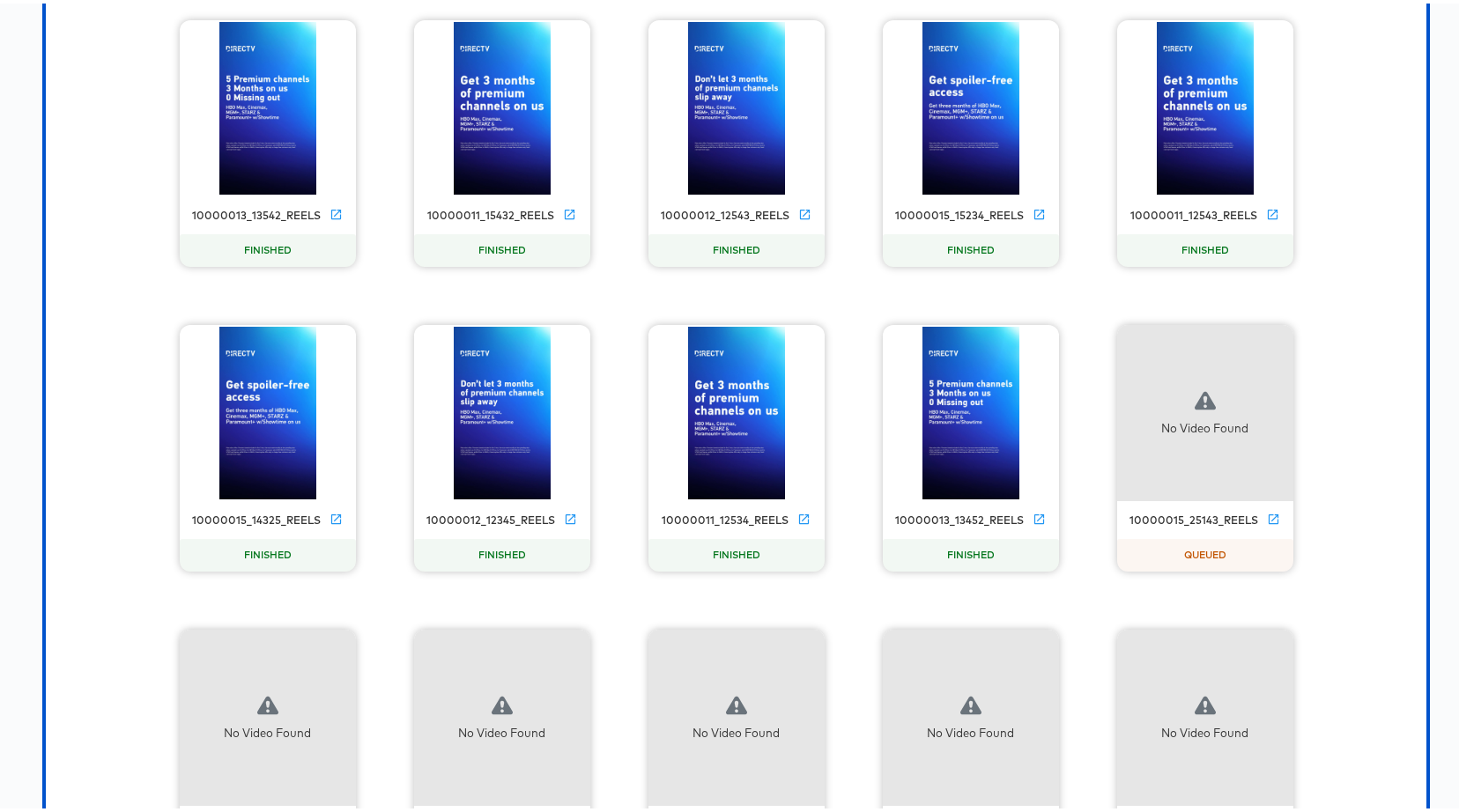
scroll to position [9460, 0]
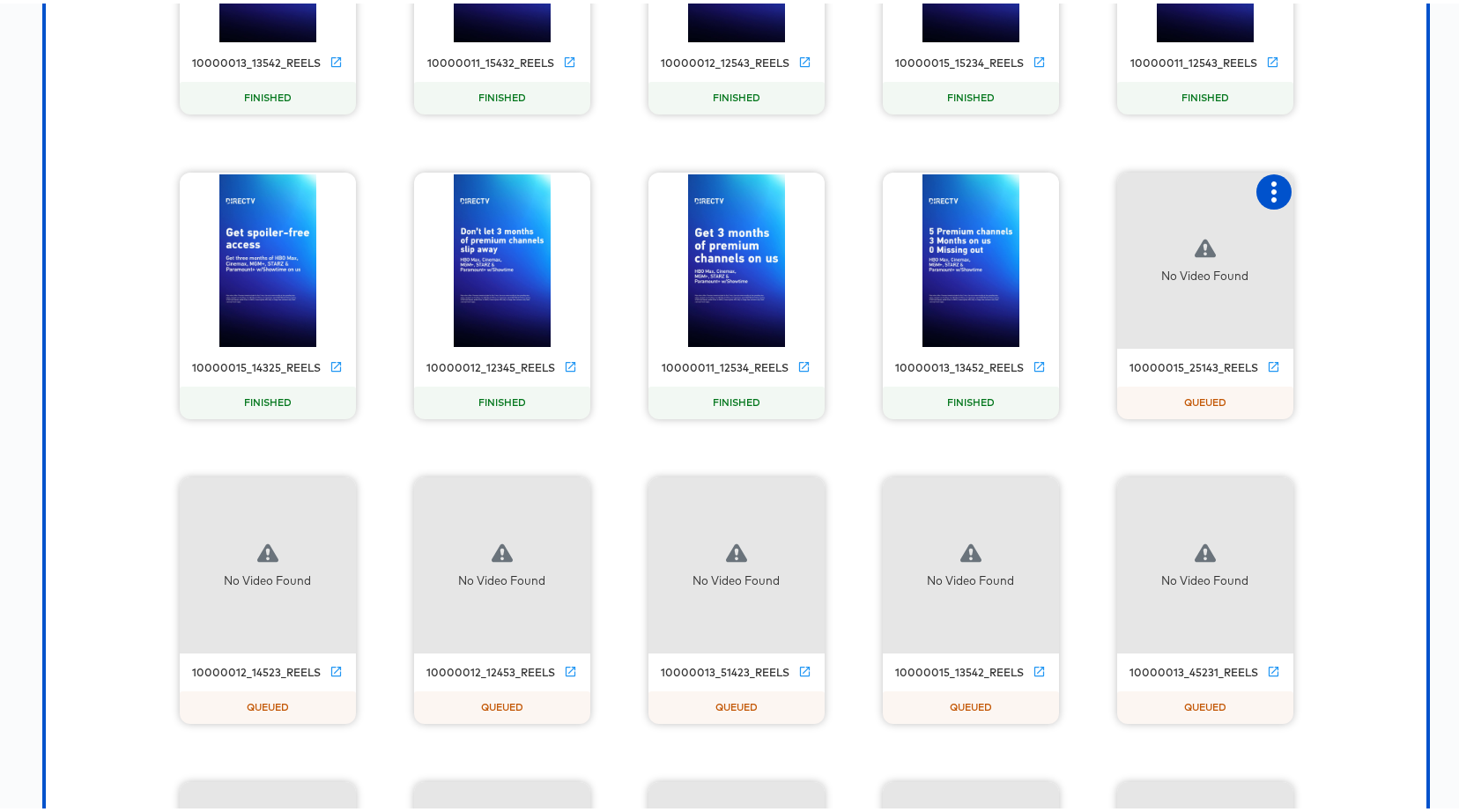
click at [1271, 188] on icon "button" at bounding box center [1274, 189] width 5 height 21
click at [1346, 185] on div "Set as failed" at bounding box center [1346, 187] width 75 height 14
click at [1271, 185] on icon "button" at bounding box center [1274, 189] width 5 height 21
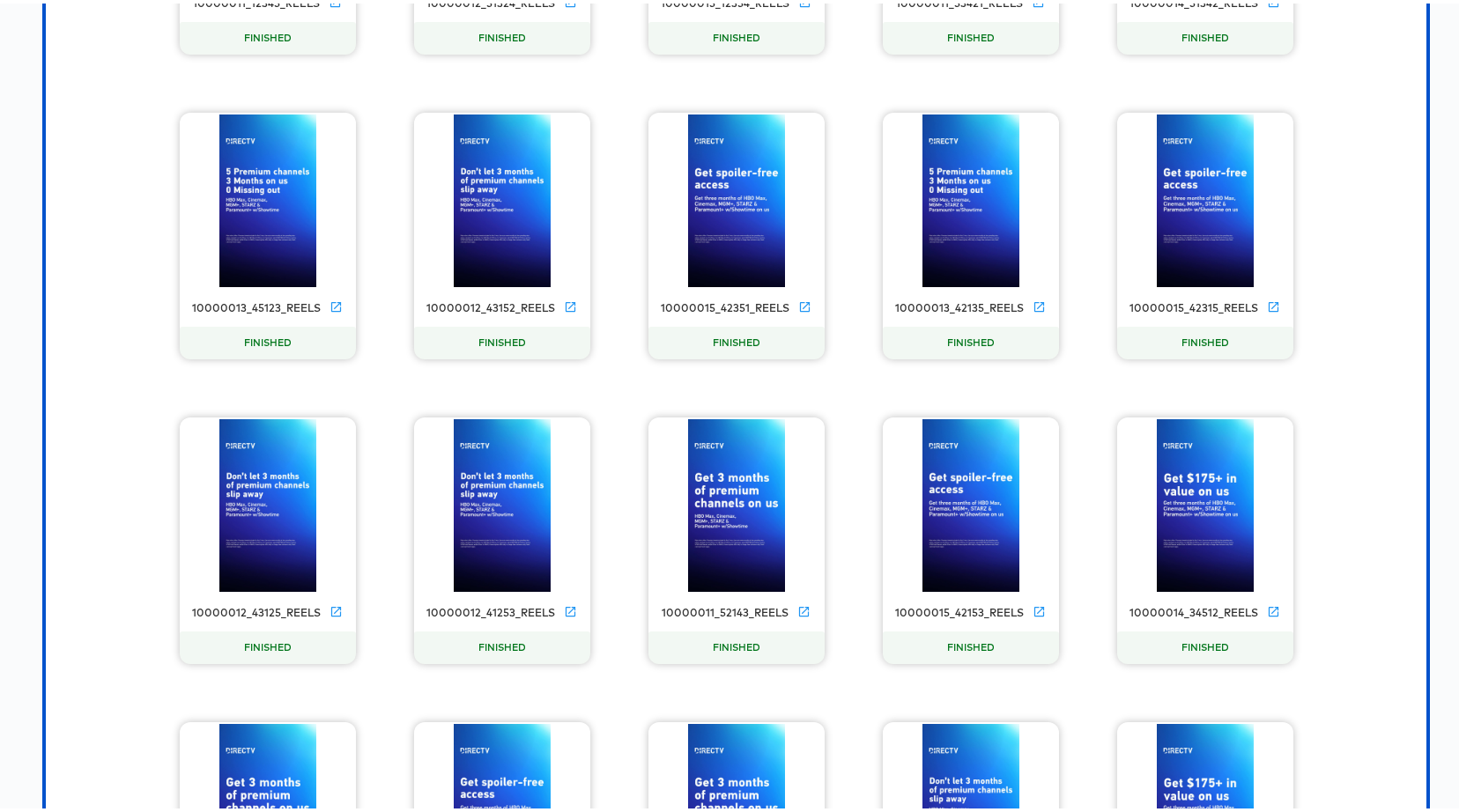
scroll to position [10429, 0]
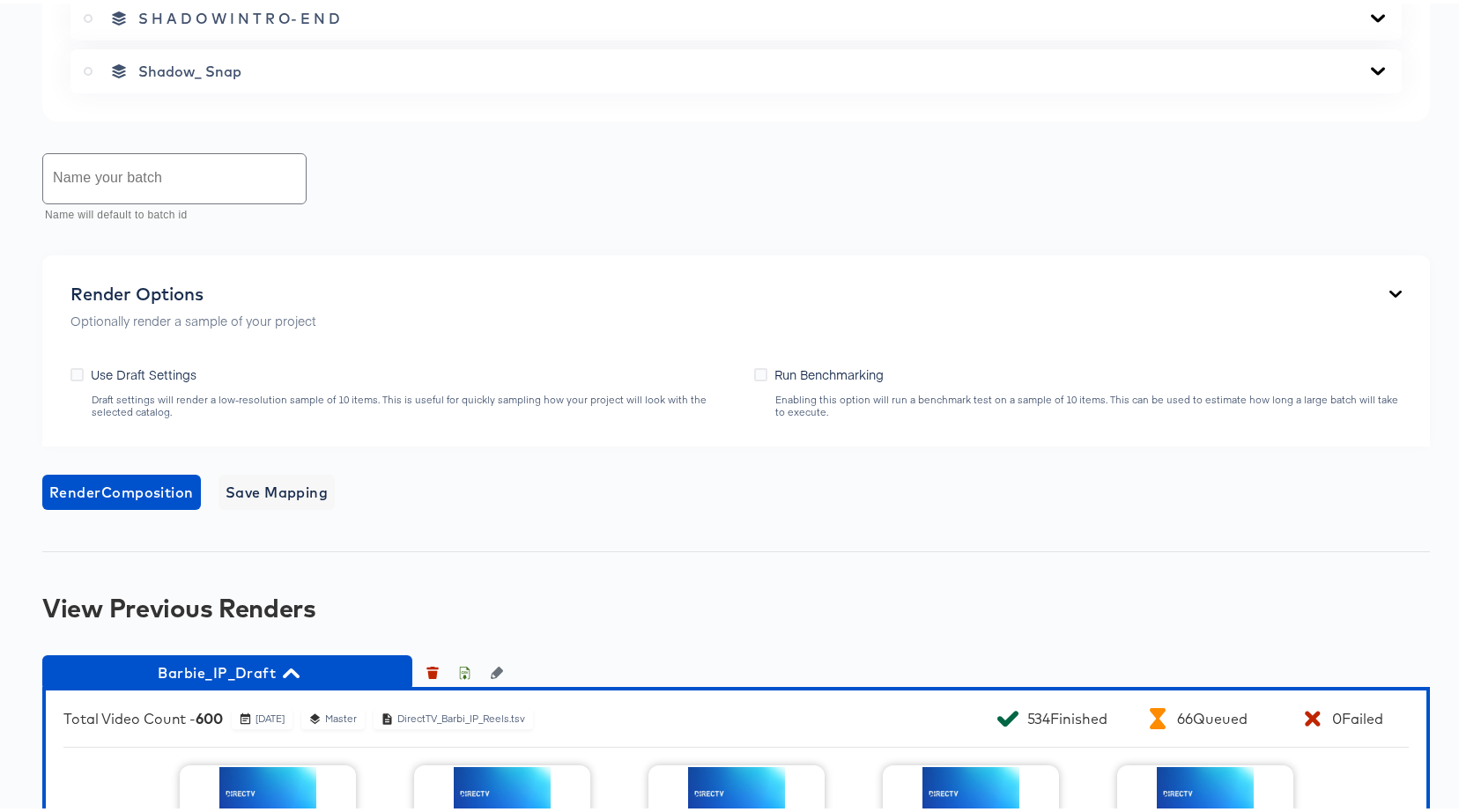
scroll to position [1464, 0]
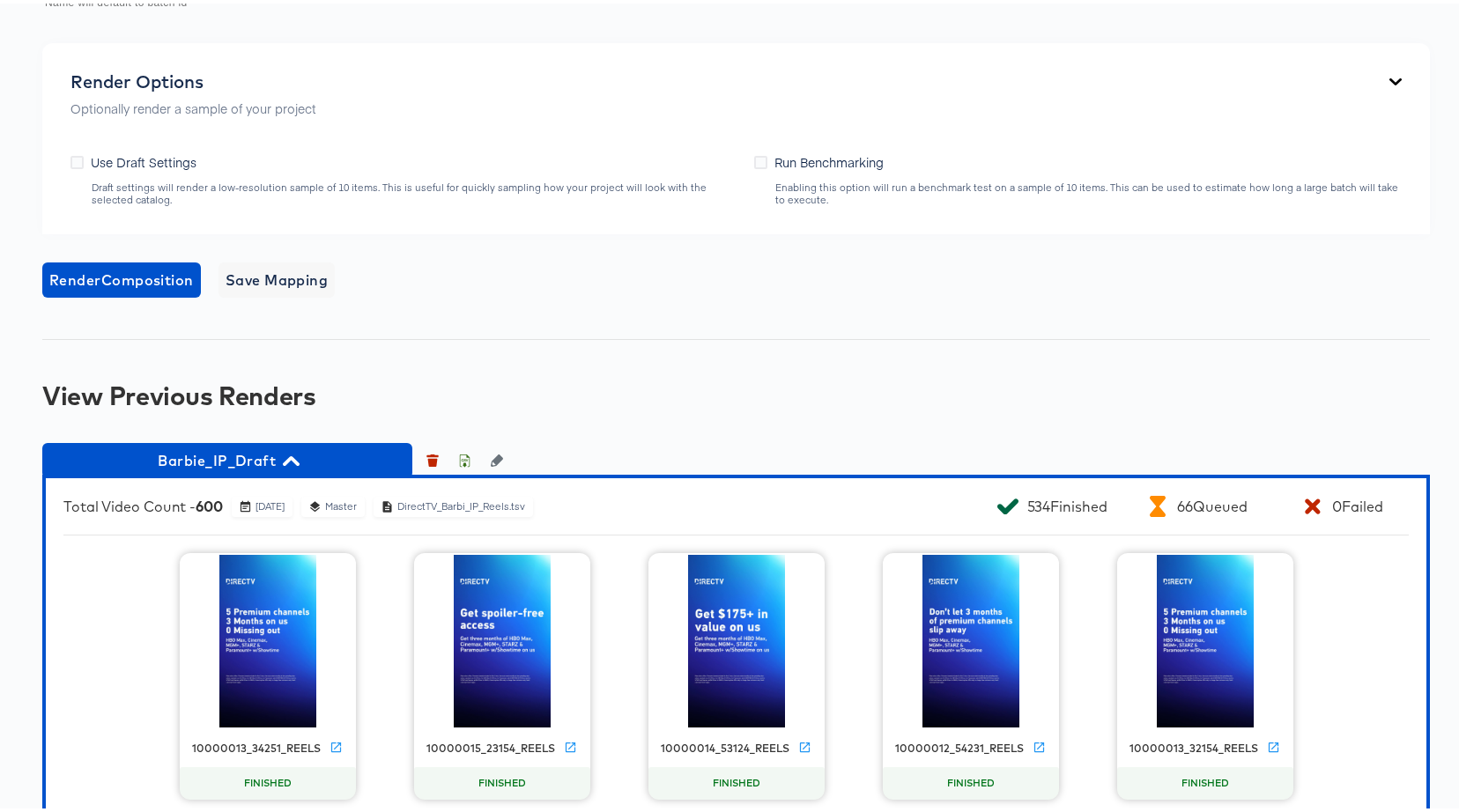
drag, startPoint x: 461, startPoint y: 456, endPoint x: 560, endPoint y: 371, distance: 130.5
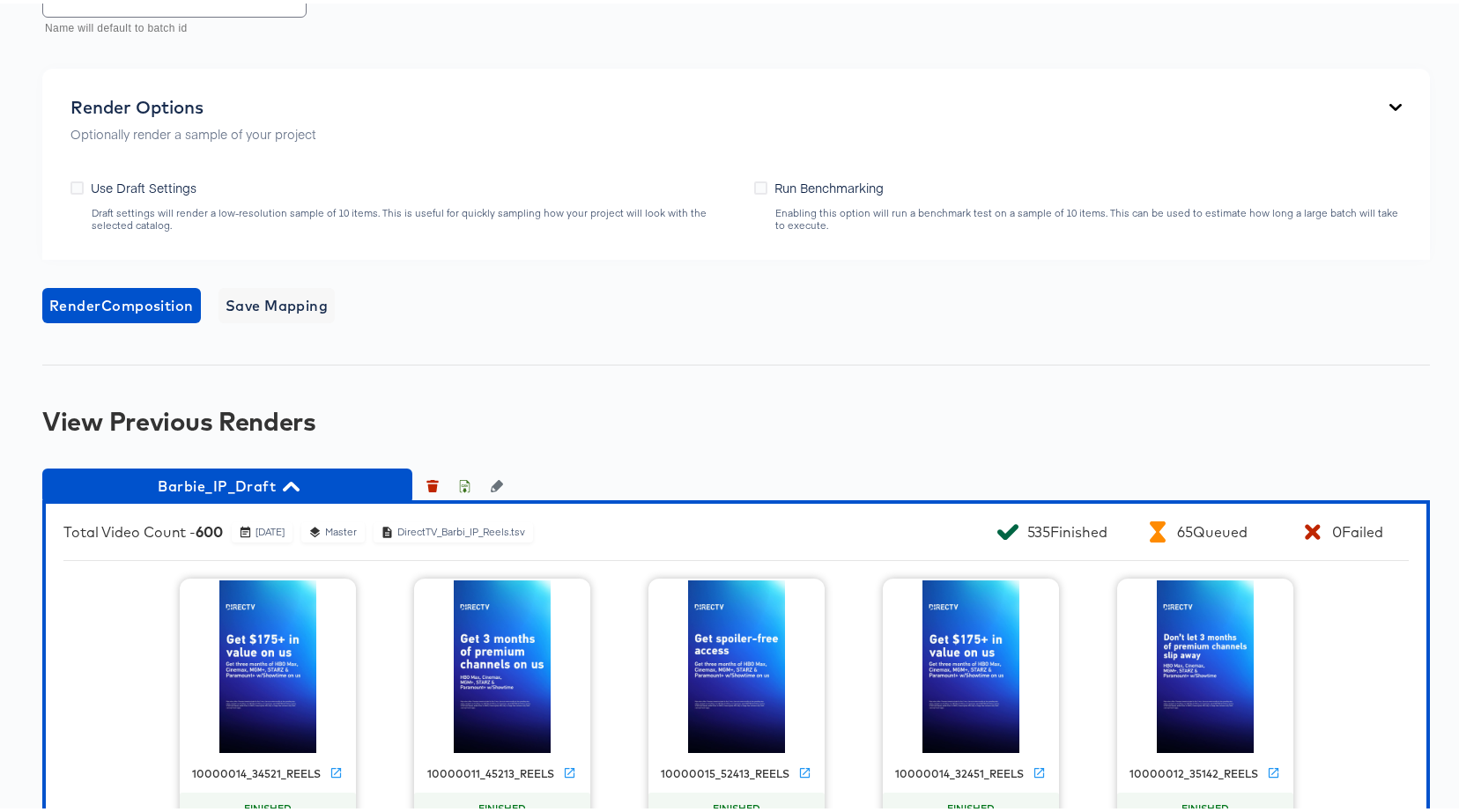
scroll to position [1223, 0]
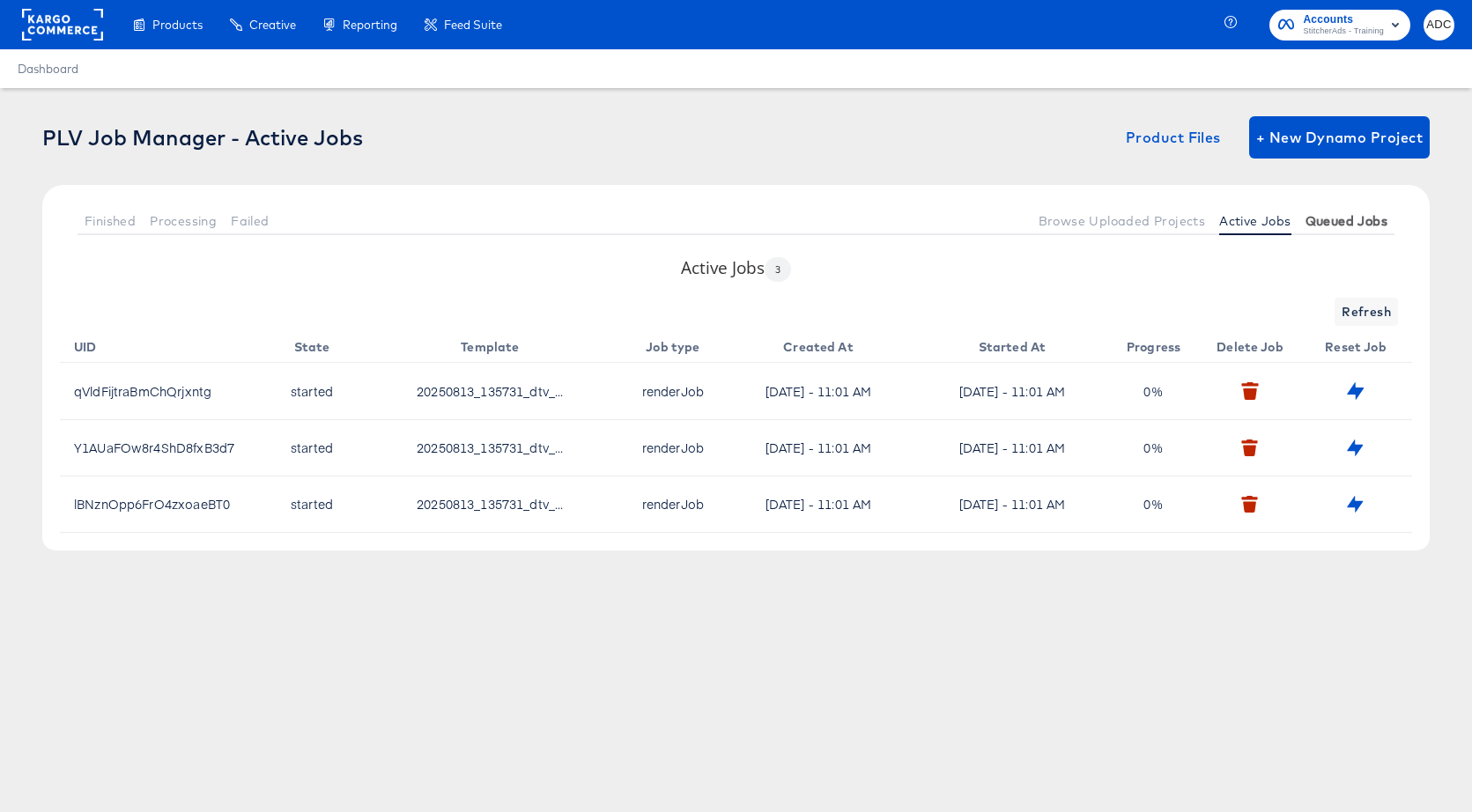
click at [1340, 217] on span "Queued Jobs" at bounding box center [1346, 221] width 82 height 14
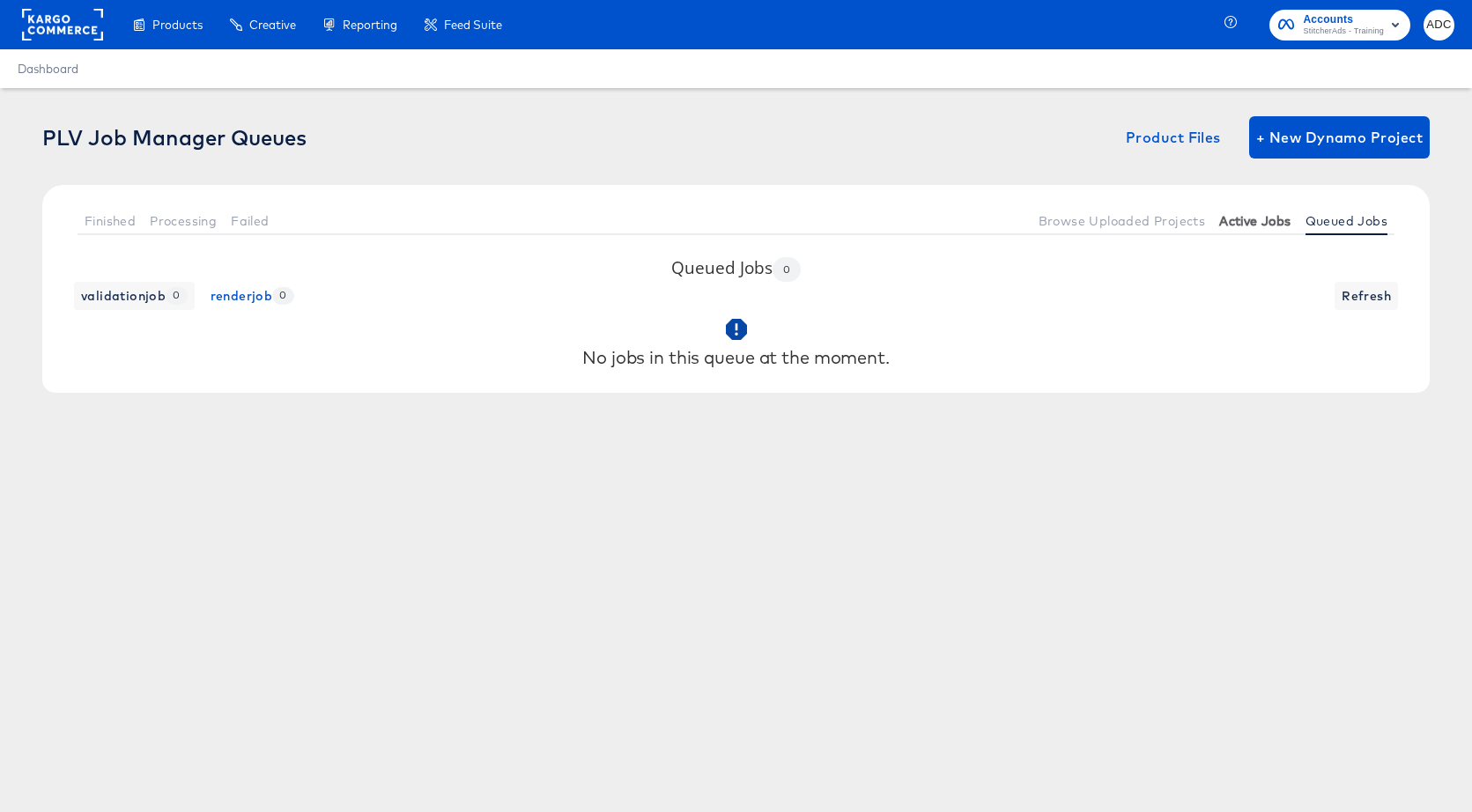
click at [1241, 214] on span "Active Jobs" at bounding box center [1254, 221] width 71 height 14
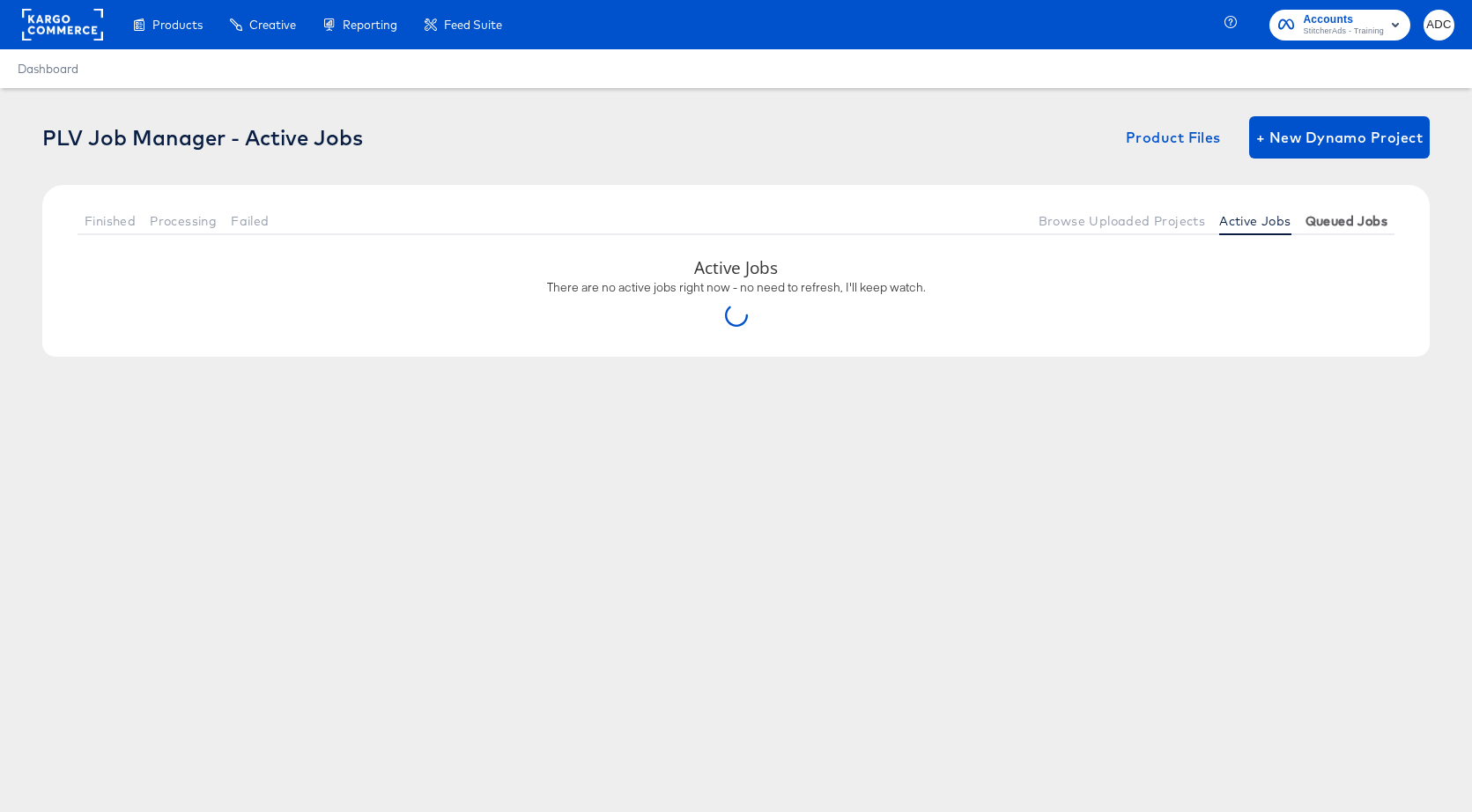
click at [1328, 216] on span "Queued Jobs" at bounding box center [1346, 221] width 82 height 14
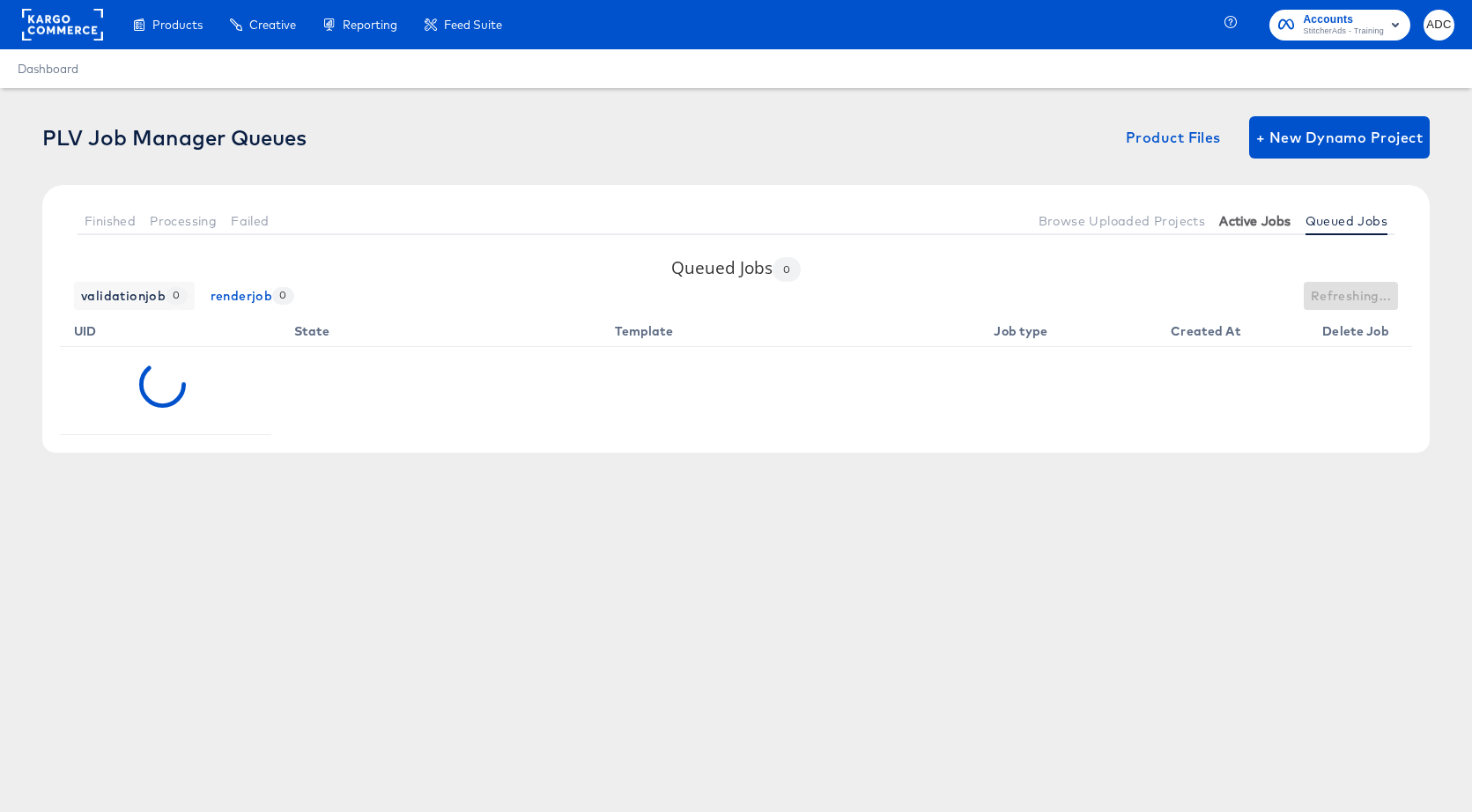
click at [1262, 215] on span "Active Jobs" at bounding box center [1254, 221] width 71 height 14
